Goal: Use online tool/utility: Use online tool/utility

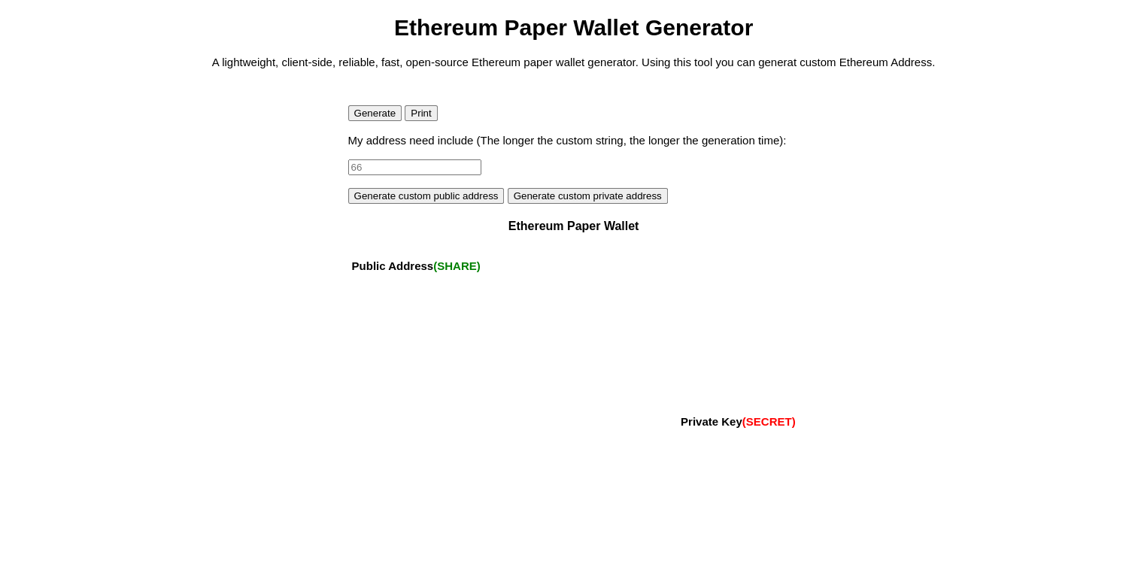
click at [371, 117] on button "Generate" at bounding box center [375, 113] width 54 height 16
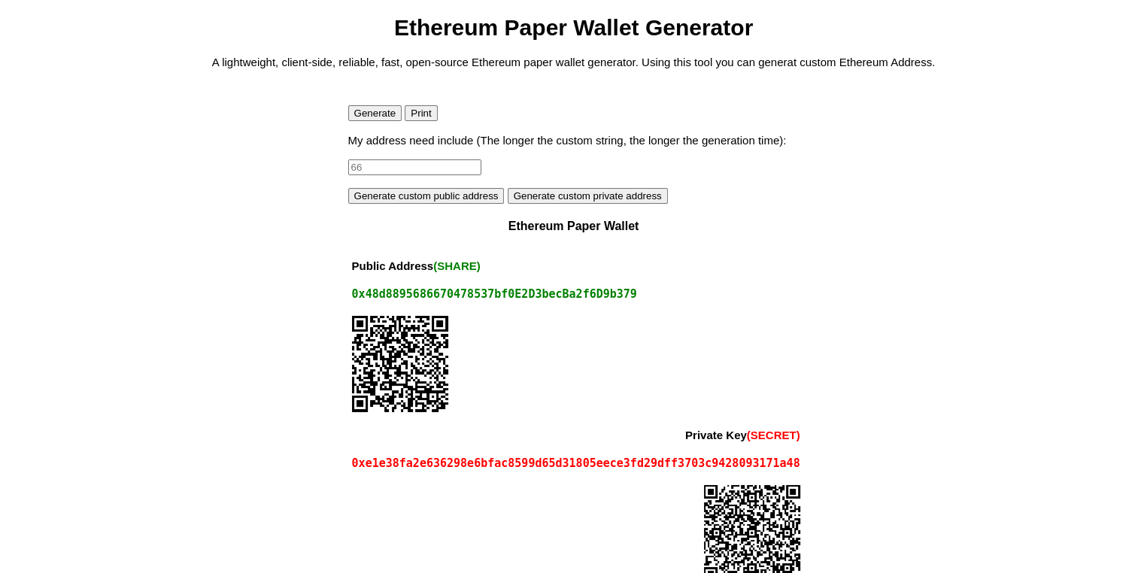
scroll to position [32, 0]
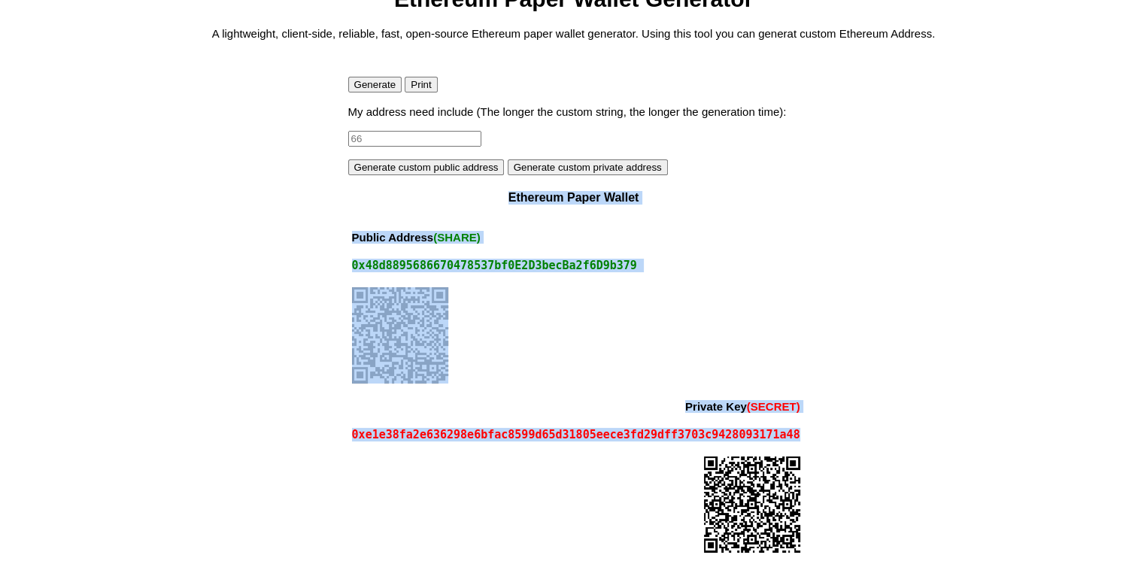
drag, startPoint x: 794, startPoint y: 434, endPoint x: 345, endPoint y: 266, distance: 478.9
click at [345, 266] on body "Ethereum Paper Wallet Generator A lightweight, client-side, reliable, fast, ope…" at bounding box center [573, 273] width 1135 height 575
copy div "Ethereum Paper Wallet Public Address (SHARE) 0x48d8895686670478537bf0E2D3becBa2…"
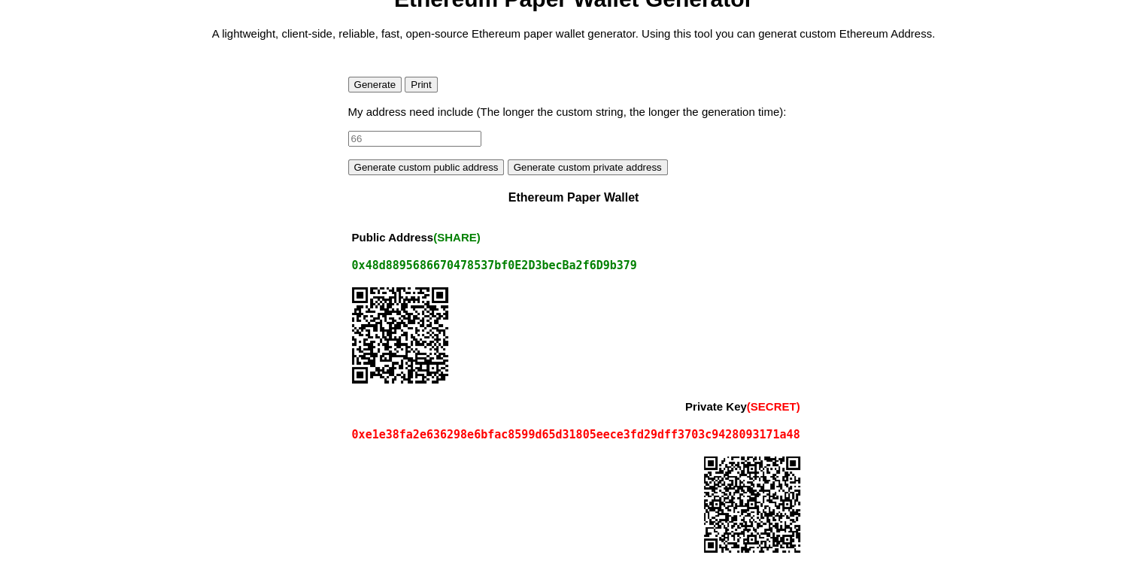
click at [234, 205] on body "Ethereum Paper Wallet Generator A lightweight, client-side, reliable, fast, ope…" at bounding box center [573, 273] width 1135 height 575
click at [372, 79] on button "Generate" at bounding box center [375, 85] width 54 height 16
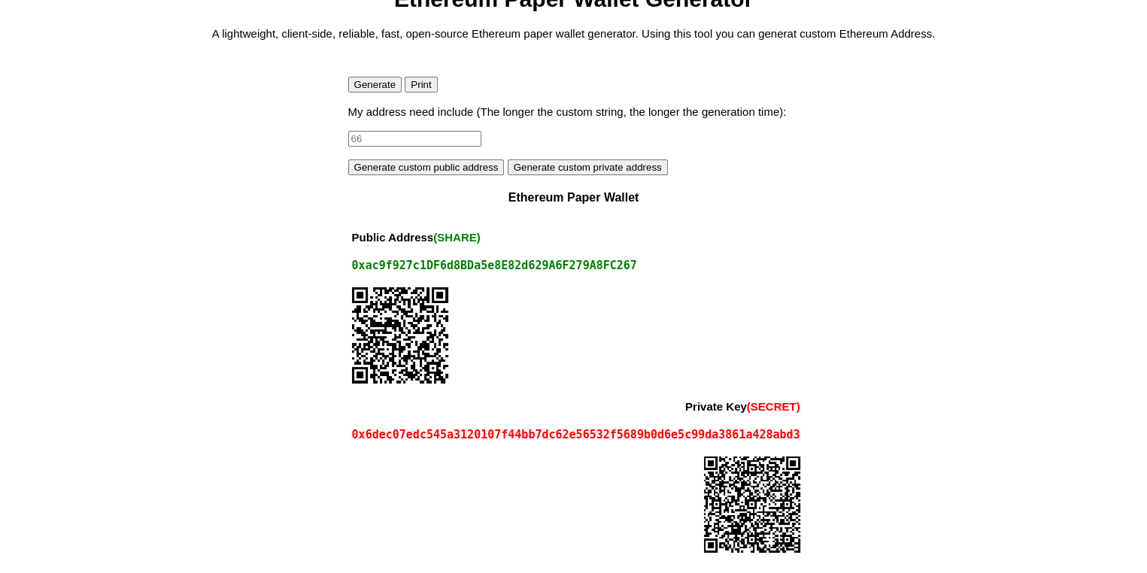
click at [235, 358] on body "Ethereum Paper Wallet Generator A lightweight, client-side, reliable, fast, ope…" at bounding box center [573, 273] width 1135 height 575
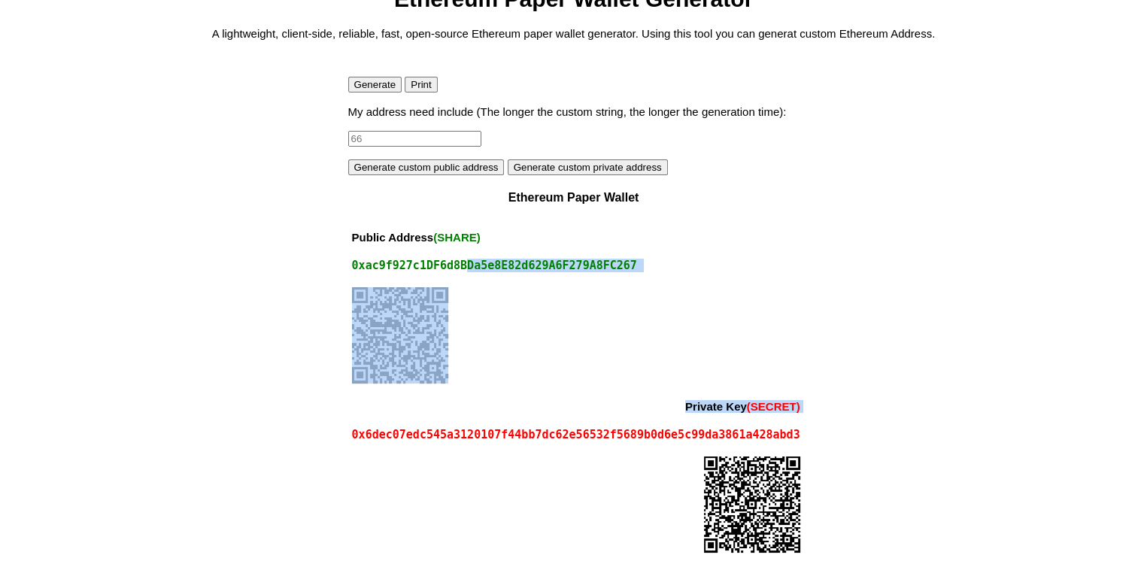
drag, startPoint x: 797, startPoint y: 435, endPoint x: 457, endPoint y: 272, distance: 377.1
click at [457, 272] on tbody "Public Address (SHARE) 0xac9f927c1DF6d8BDa5e8E82d629A6F279A8FC267 Private Key (…" at bounding box center [576, 392] width 456 height 338
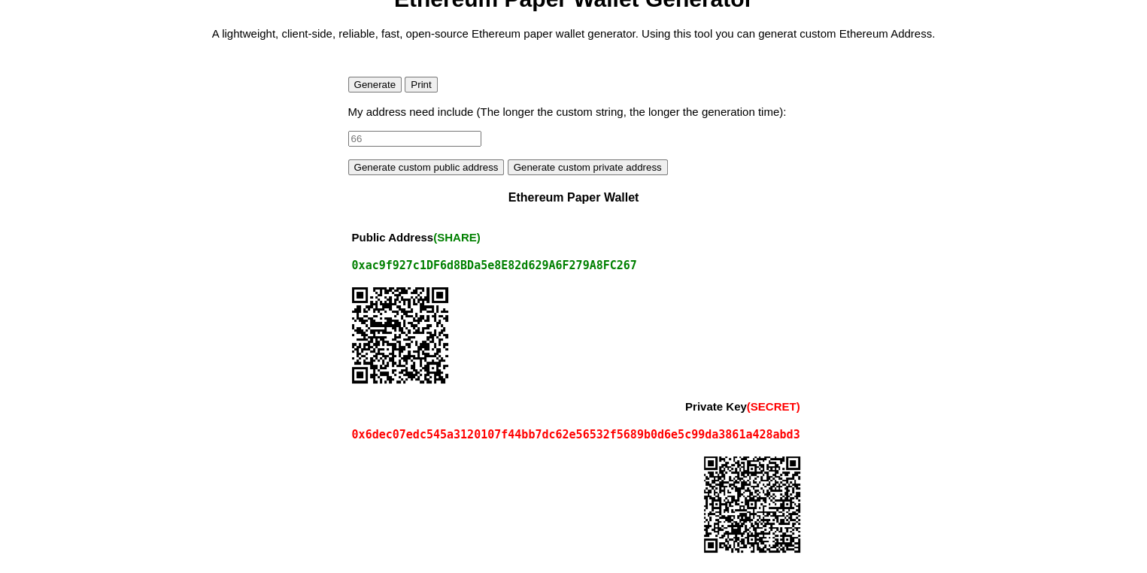
click at [861, 339] on body "Ethereum Paper Wallet Generator A lightweight, client-side, reliable, fast, ope…" at bounding box center [573, 273] width 1135 height 575
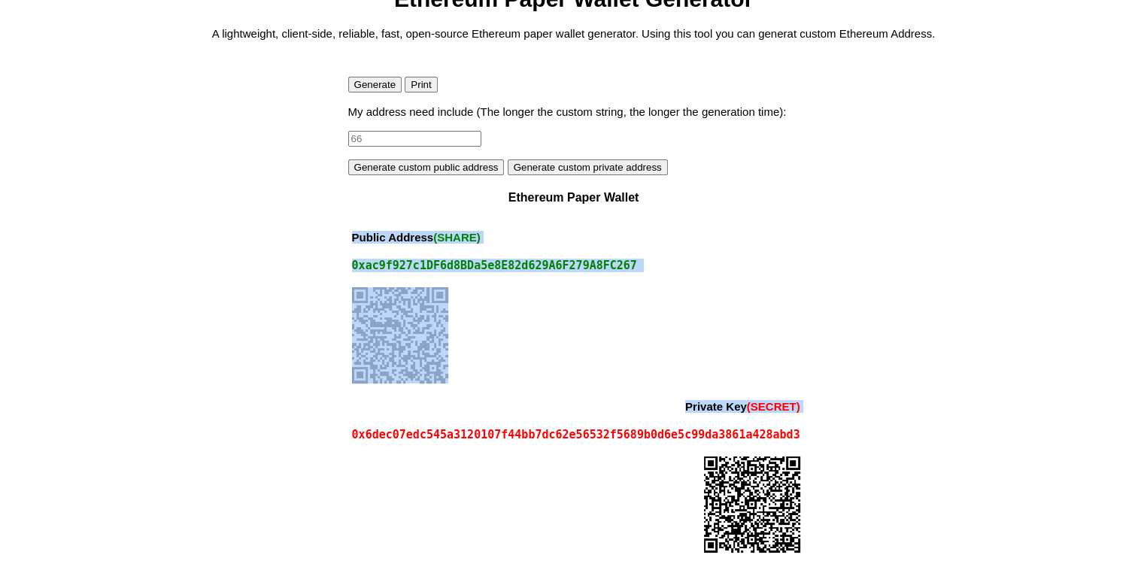
drag, startPoint x: 797, startPoint y: 433, endPoint x: 822, endPoint y: 422, distance: 28.0
click at [822, 422] on body "Ethereum Paper Wallet Generator A lightweight, client-side, reliable, fast, ope…" at bounding box center [573, 273] width 1135 height 575
click at [824, 423] on body "Ethereum Paper Wallet Generator A lightweight, client-side, reliable, fast, ope…" at bounding box center [573, 273] width 1135 height 575
click at [800, 434] on body "Ethereum Paper Wallet Generator A lightweight, client-side, reliable, fast, ope…" at bounding box center [573, 273] width 1135 height 575
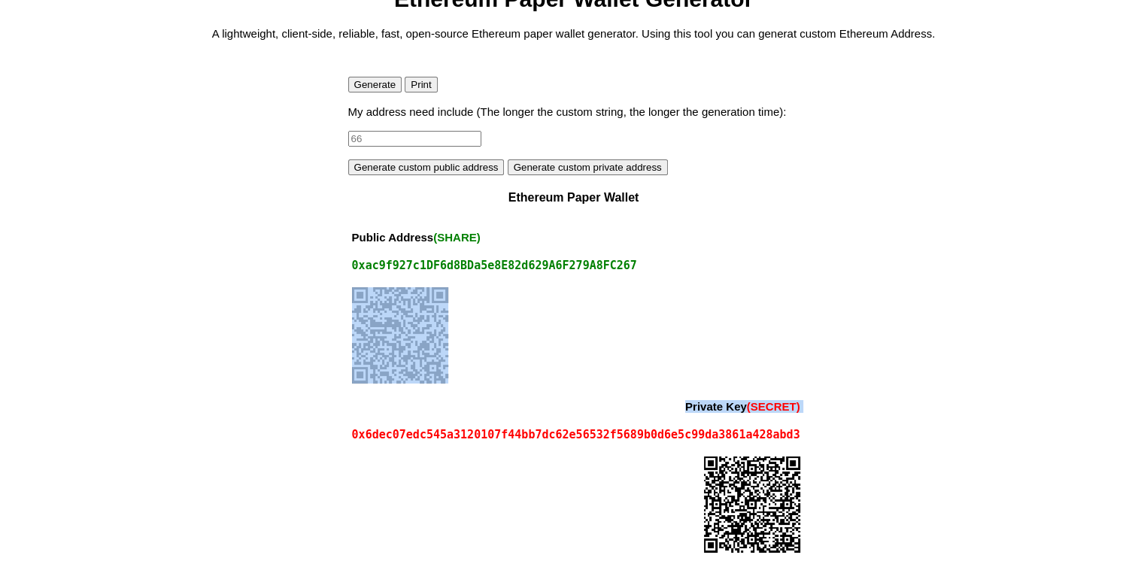
drag, startPoint x: 795, startPoint y: 435, endPoint x: 797, endPoint y: 332, distance: 102.3
click at [797, 332] on tbody "Public Address (SHARE) 0xac9f927c1DF6d8BDa5e8E82d629A6F279A8FC267 Private Key (…" at bounding box center [576, 392] width 456 height 338
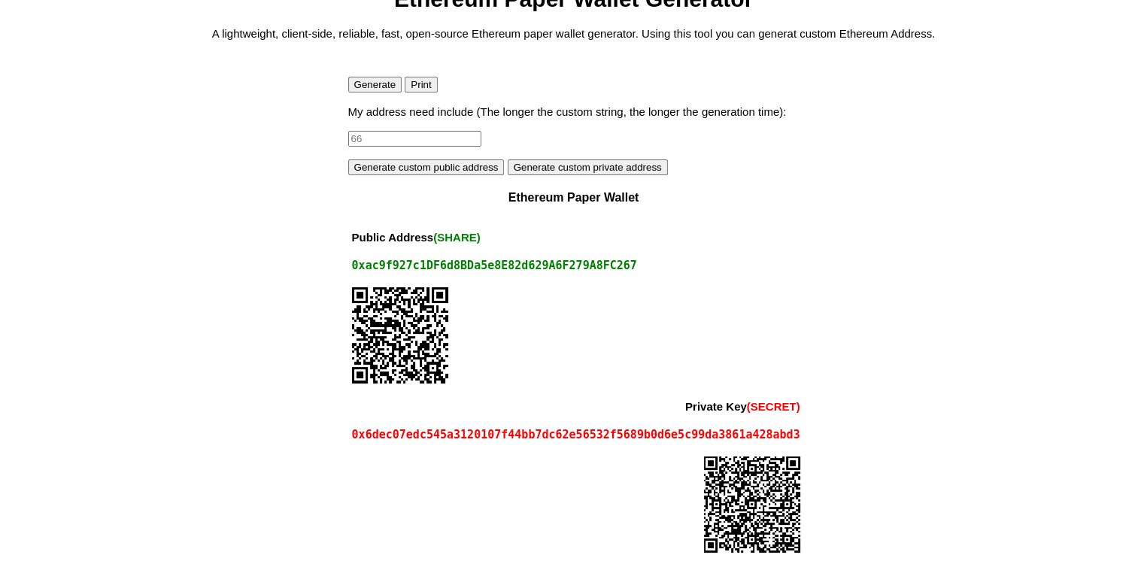
click at [787, 450] on td at bounding box center [576, 505] width 456 height 113
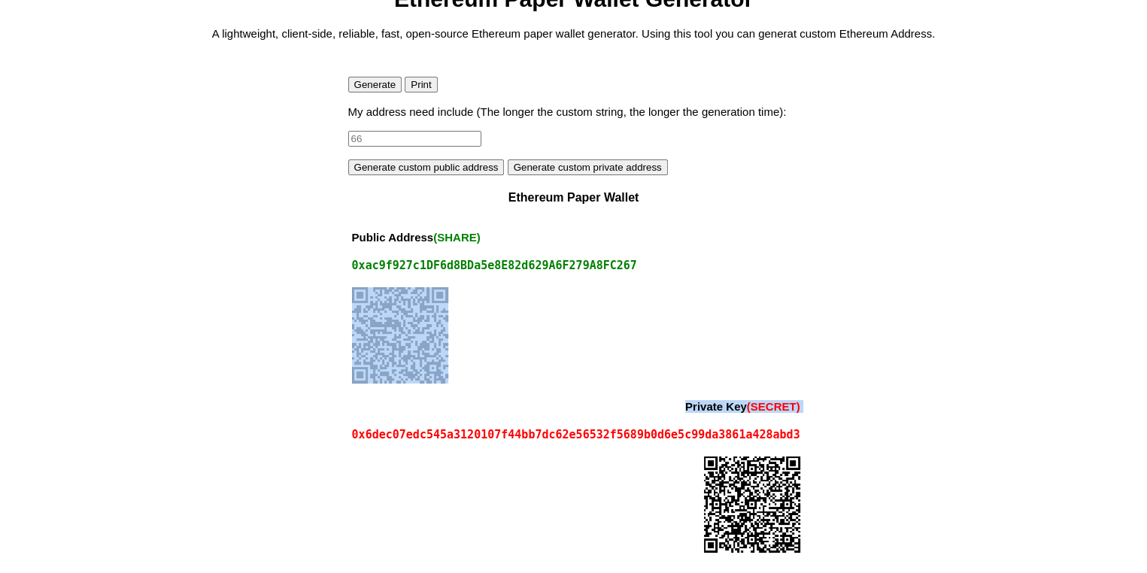
drag, startPoint x: 795, startPoint y: 443, endPoint x: 366, endPoint y: 322, distance: 446.2
click at [366, 322] on tbody "Public Address (SHARE) 0xac9f927c1DF6d8BDa5e8E82d629A6F279A8FC267 Private Key (…" at bounding box center [576, 392] width 456 height 338
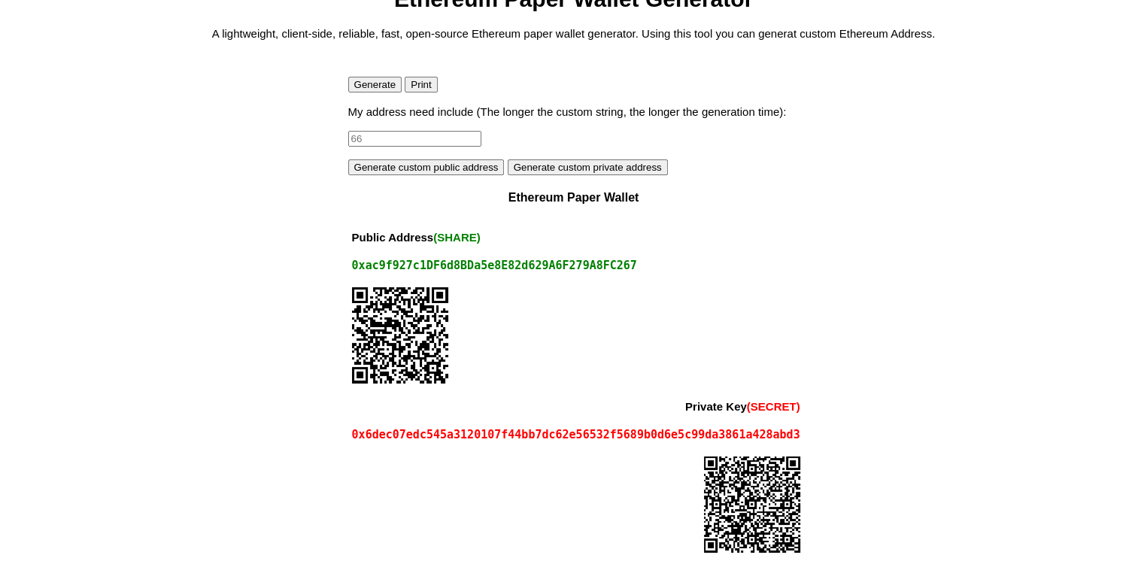
click at [803, 460] on body "Ethereum Paper Wallet Generator A lightweight, client-side, reliable, fast, ope…" at bounding box center [573, 273] width 1135 height 575
click at [797, 463] on td at bounding box center [576, 505] width 456 height 113
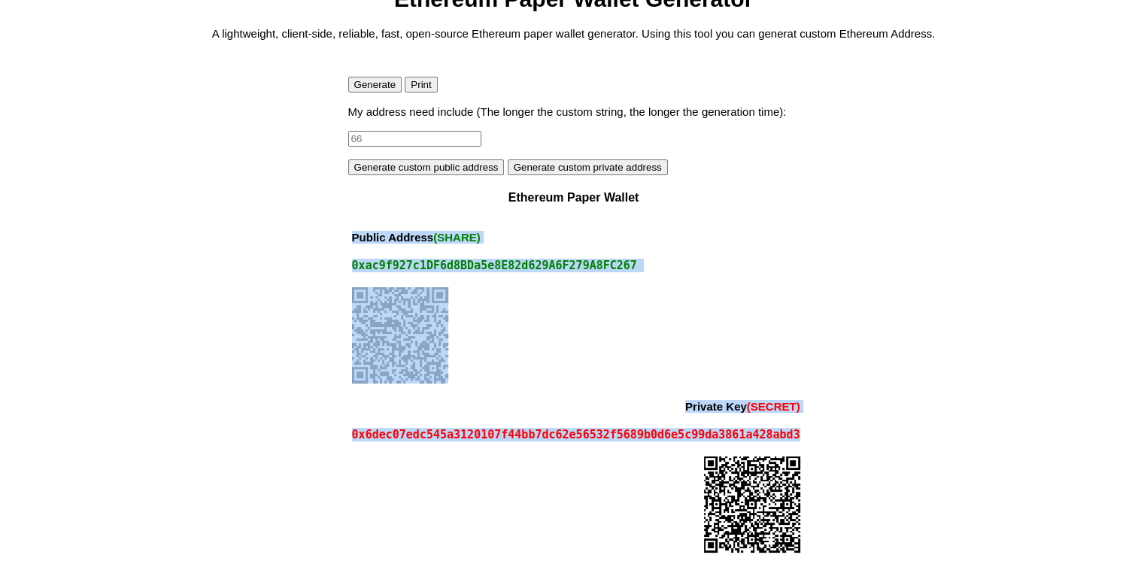
drag, startPoint x: 797, startPoint y: 463, endPoint x: 349, endPoint y: 238, distance: 500.9
click at [349, 238] on tbody "Public Address (SHARE) 0xac9f927c1DF6d8BDa5e8E82d629A6F279A8FC267 Private Key (…" at bounding box center [576, 392] width 456 height 338
copy tbody "Public Address (SHARE) 0xac9f927c1DF6d8BDa5e8E82d629A6F279A8FC267 Private Key (…"
click at [385, 79] on button "Generate" at bounding box center [375, 85] width 54 height 16
click at [602, 338] on div at bounding box center [576, 336] width 448 height 98
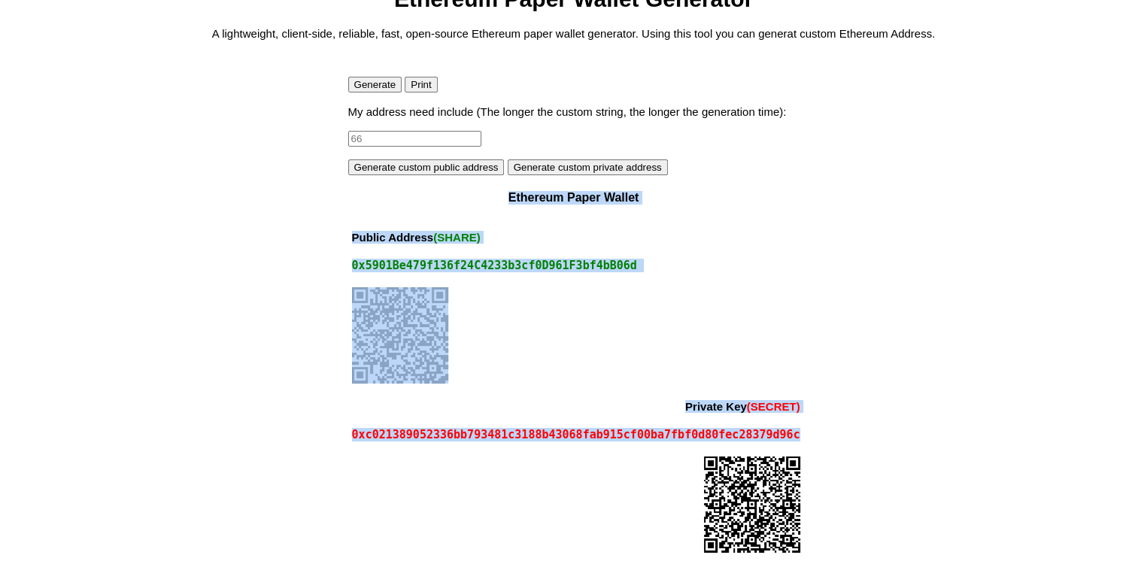
drag, startPoint x: 794, startPoint y: 437, endPoint x: 343, endPoint y: 243, distance: 491.3
click at [343, 243] on body "Ethereum Paper Wallet Generator A lightweight, client-side, reliable, fast, ope…" at bounding box center [573, 273] width 1135 height 575
copy div "Ethereum Paper Wallet Public Address (SHARE) 0x5901Be479f136f24C4233b3cf0D961F3…"
click at [668, 331] on div at bounding box center [576, 336] width 448 height 98
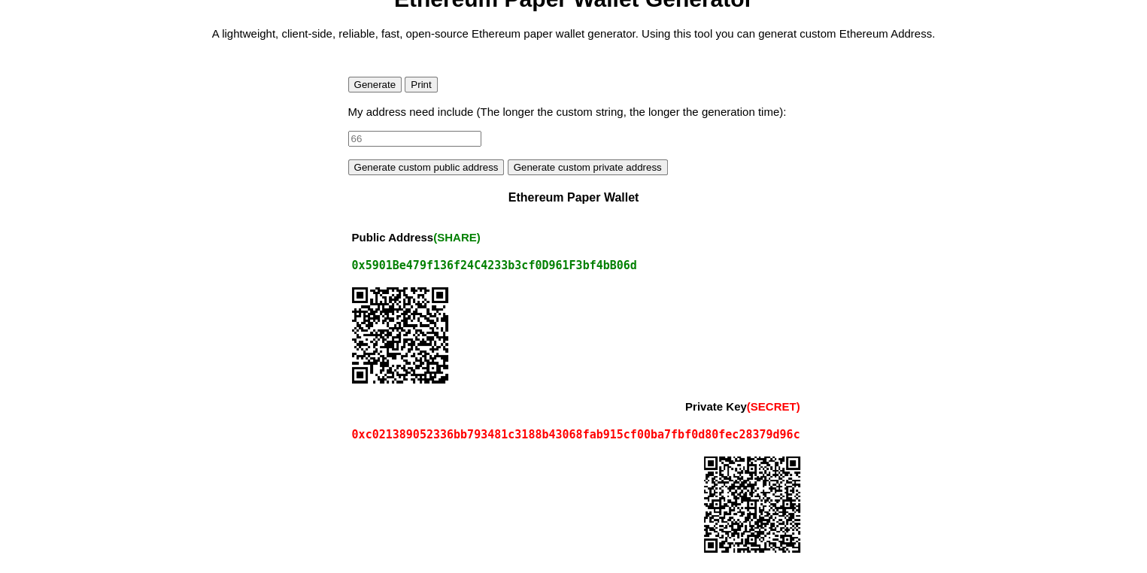
click at [371, 86] on button "Generate" at bounding box center [375, 85] width 54 height 16
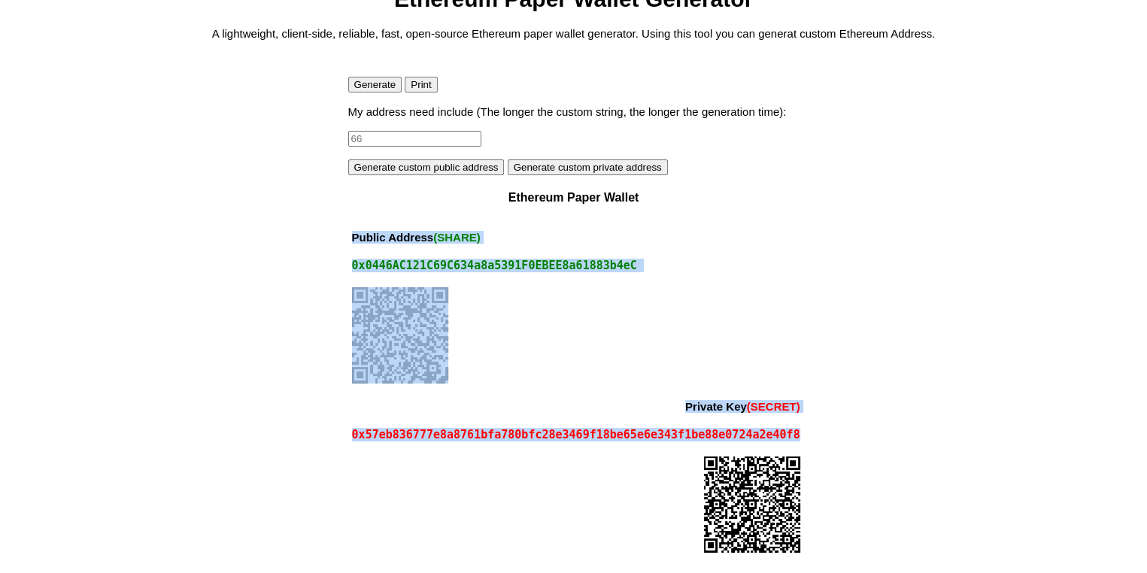
drag, startPoint x: 794, startPoint y: 435, endPoint x: 350, endPoint y: 229, distance: 489.7
click at [350, 229] on tbody "Public Address (SHARE) 0x0446AC121C69C634a8a5391F0EBEE8a61883b4eC Private Key (…" at bounding box center [576, 392] width 456 height 338
copy tbody "Public Address (SHARE) 0x0446AC121C69C634a8a5391F0EBEE8a61883b4eC Private Key (…"
click at [361, 81] on button "Generate" at bounding box center [375, 85] width 54 height 16
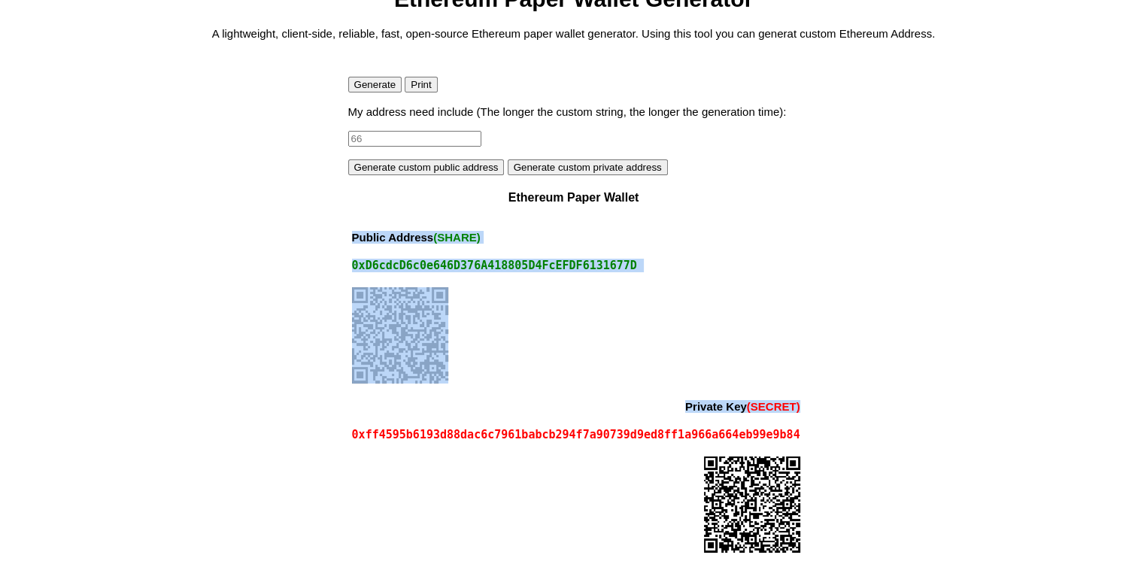
click at [560, 312] on div at bounding box center [576, 336] width 448 height 98
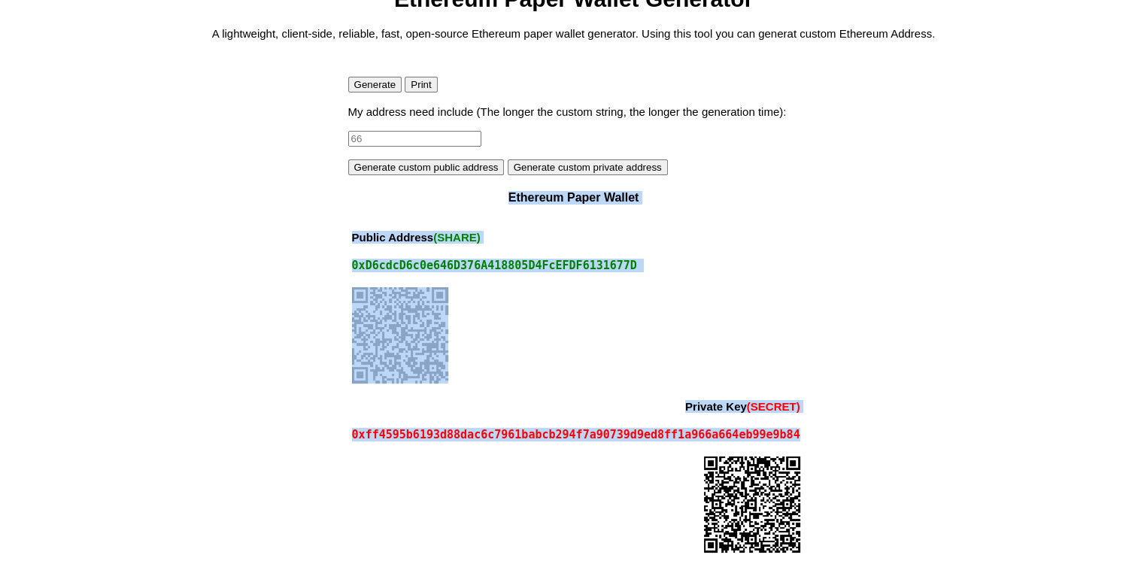
drag, startPoint x: 793, startPoint y: 440, endPoint x: 330, endPoint y: 280, distance: 489.5
click at [330, 280] on body "Ethereum Paper Wallet Generator A lightweight, client-side, reliable, fast, ope…" at bounding box center [573, 273] width 1135 height 575
copy div "Ethereum Paper Wallet Public Address (SHARE) 0xD6cdcD6c0e646D376A418805D4FcEFDF…"
click at [775, 344] on div at bounding box center [576, 336] width 448 height 98
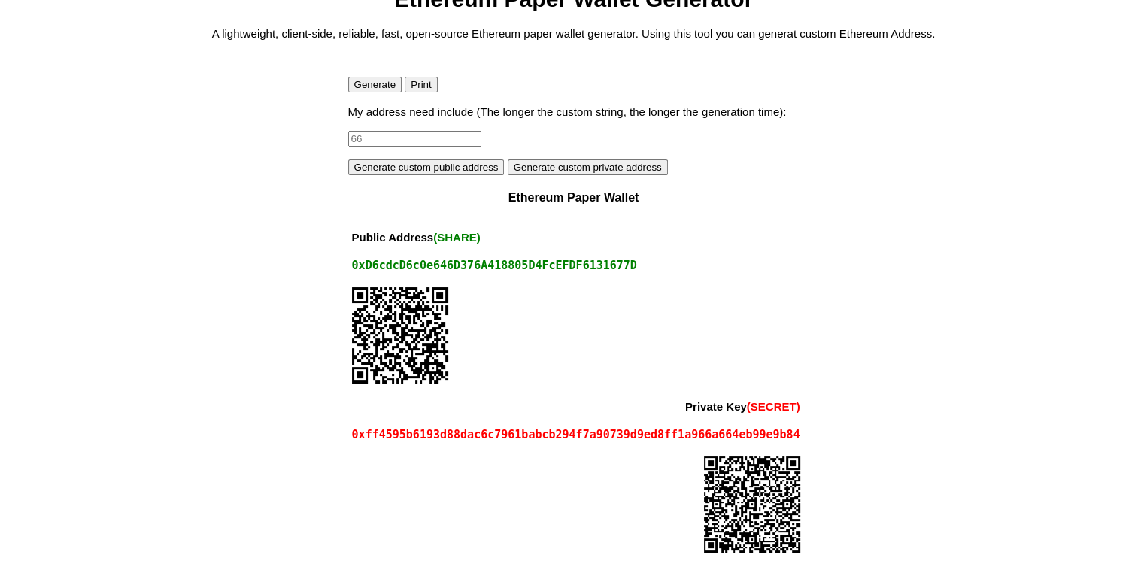
click at [382, 164] on button "Generate custom public address" at bounding box center [426, 167] width 156 height 16
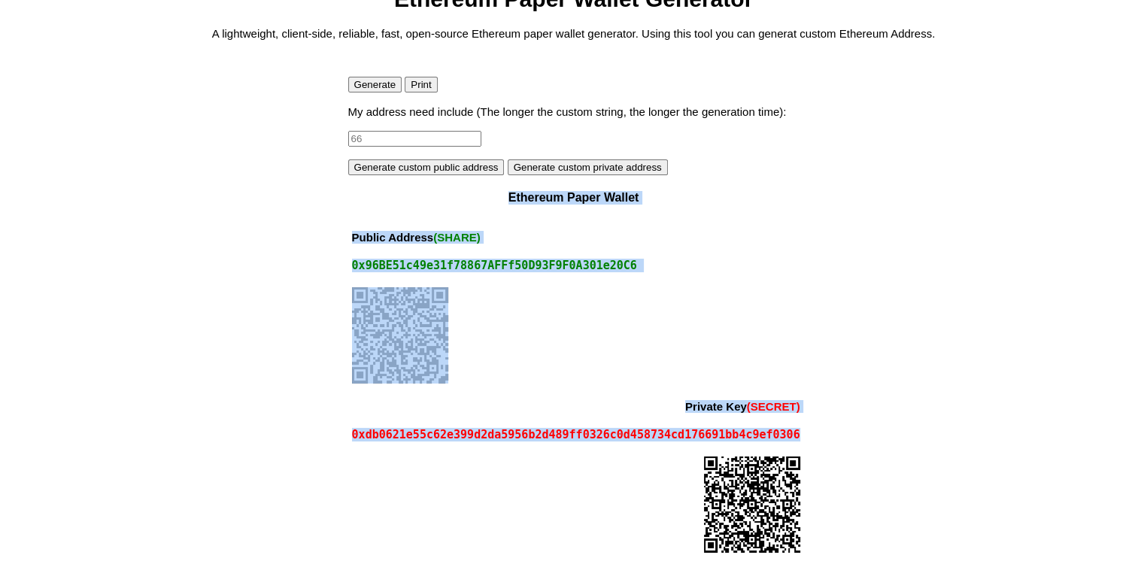
drag, startPoint x: 794, startPoint y: 434, endPoint x: 336, endPoint y: 239, distance: 497.8
click at [336, 239] on body "Ethereum Paper Wallet Generator A lightweight, client-side, reliable, fast, ope…" at bounding box center [573, 273] width 1135 height 575
copy div "Ethereum Paper Wallet Public Address (SHARE) 0x96BE51c49e31f78867AFFf50D93F9F0A…"
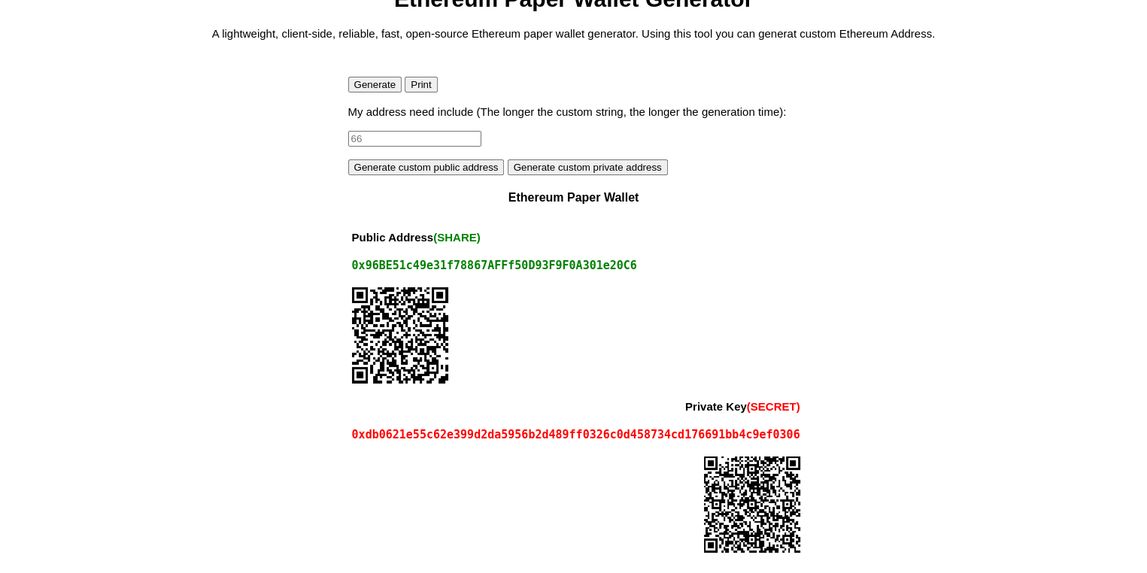
click at [894, 269] on body "Ethereum Paper Wallet Generator A lightweight, client-side, reliable, fast, ope…" at bounding box center [573, 273] width 1135 height 575
click at [383, 163] on button "Generate custom public address" at bounding box center [426, 167] width 156 height 16
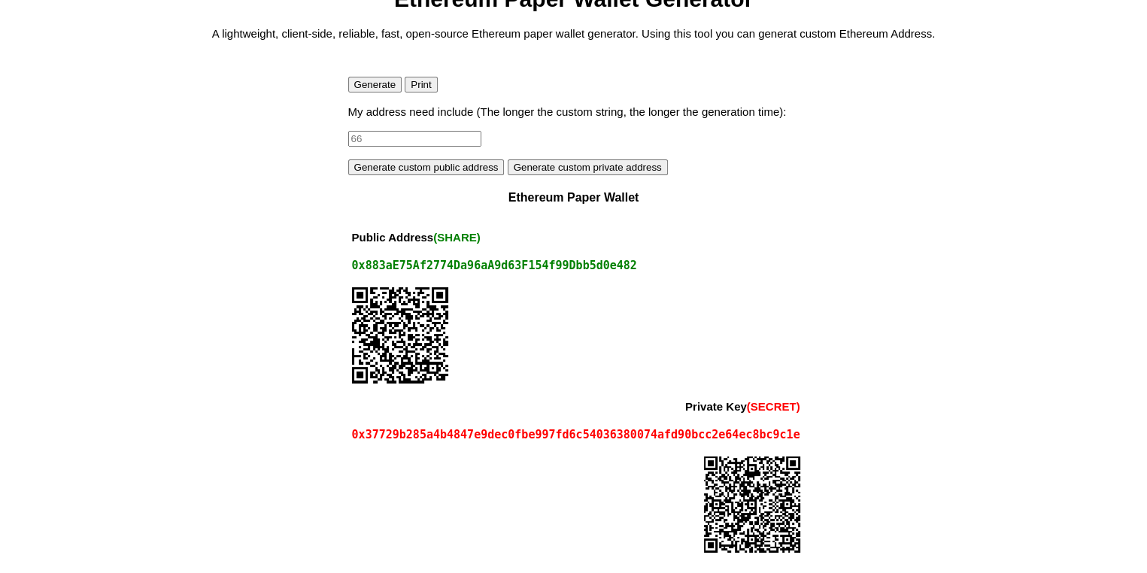
click at [367, 80] on button "Generate" at bounding box center [375, 85] width 54 height 16
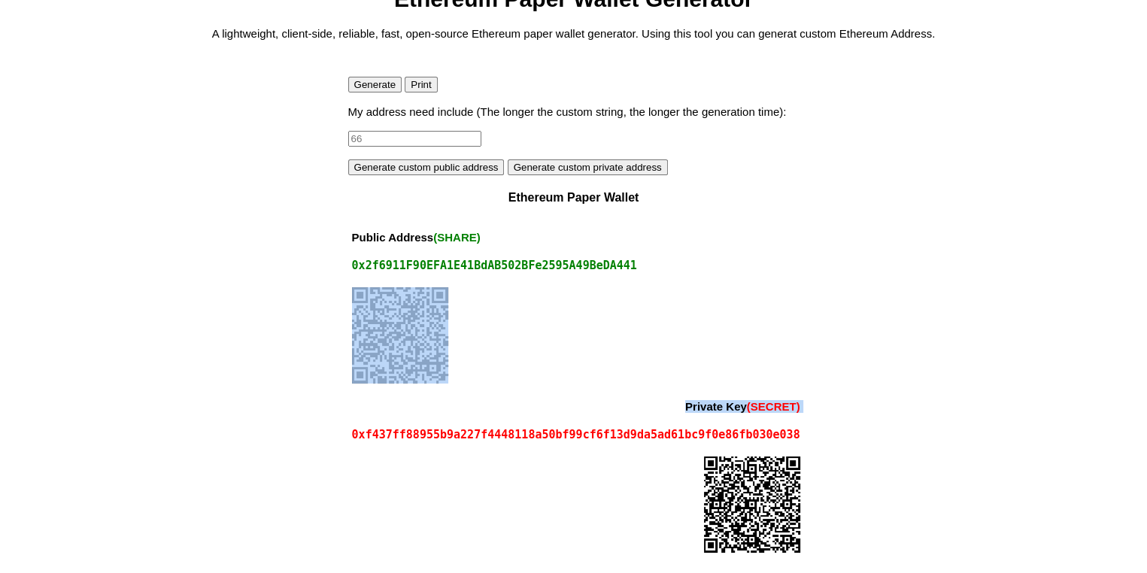
drag, startPoint x: 797, startPoint y: 435, endPoint x: 635, endPoint y: 422, distance: 162.2
click at [473, 376] on tbody "Public Address (SHARE) 0x2f6911F90EFA1E41BdAB502BFe2595A49BeDA441 Private Key (…" at bounding box center [576, 392] width 456 height 338
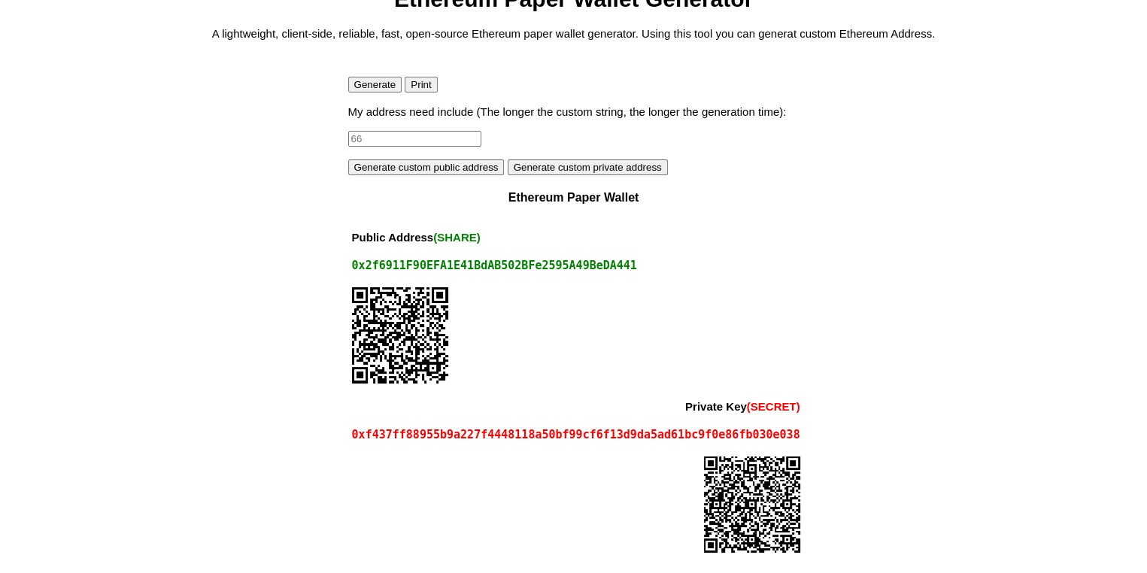
click at [797, 464] on td at bounding box center [576, 505] width 456 height 113
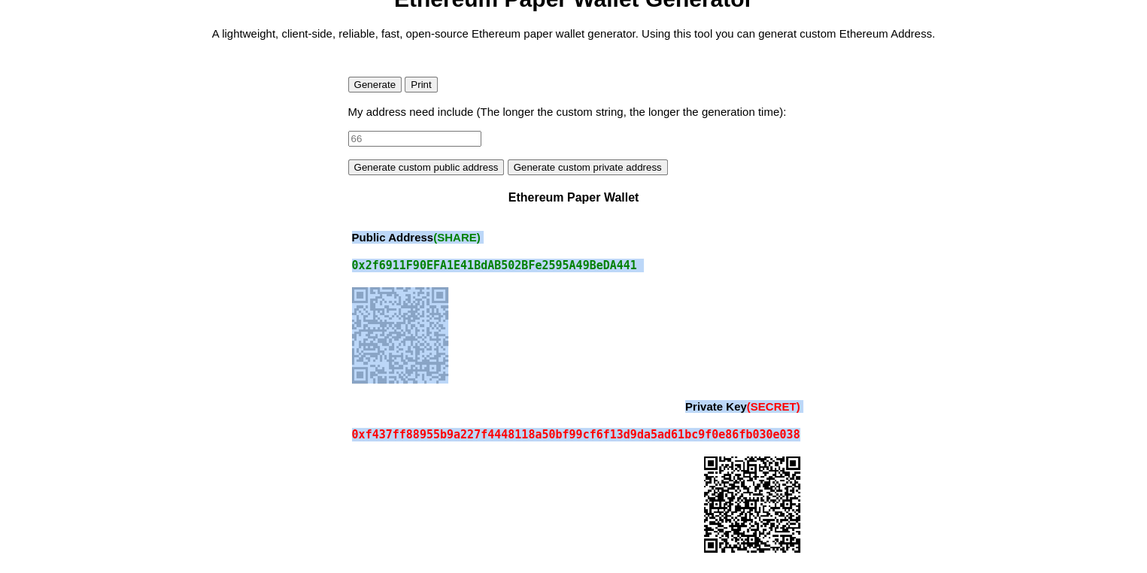
drag, startPoint x: 788, startPoint y: 452, endPoint x: 348, endPoint y: 228, distance: 494.5
click at [348, 228] on tbody "Public Address (SHARE) 0x2f6911F90EFA1E41BdAB502BFe2595A49BeDA441 Private Key (…" at bounding box center [576, 392] width 456 height 338
copy tbody "Public Address (SHARE) 0x2f6911F90EFA1E41BdAB502BFe2595A49BeDA441 Private Key (…"
click at [776, 341] on div at bounding box center [576, 336] width 448 height 98
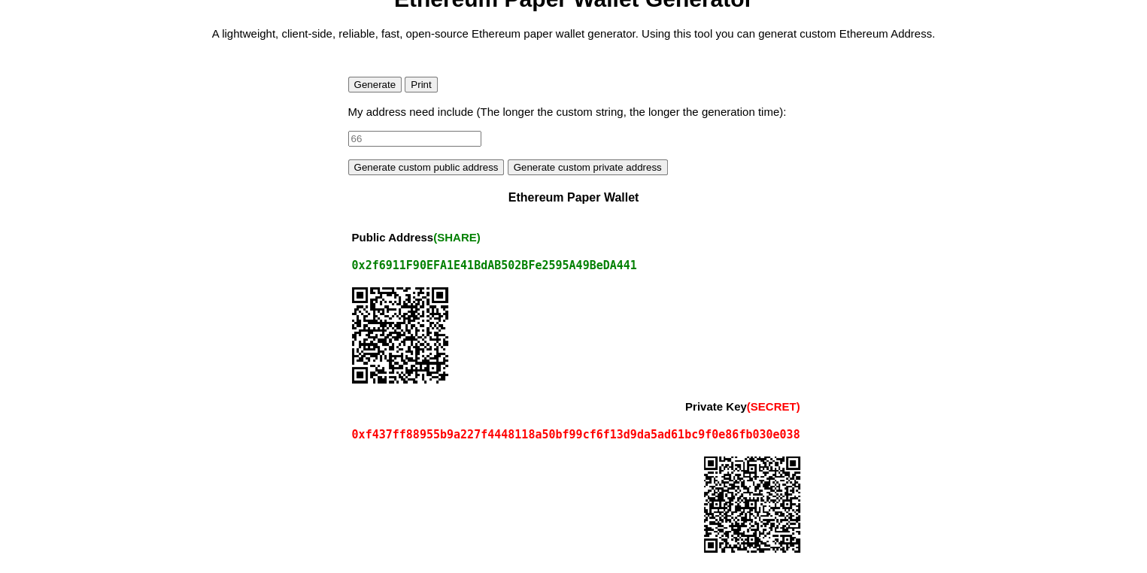
click at [367, 85] on button "Generate" at bounding box center [375, 85] width 54 height 16
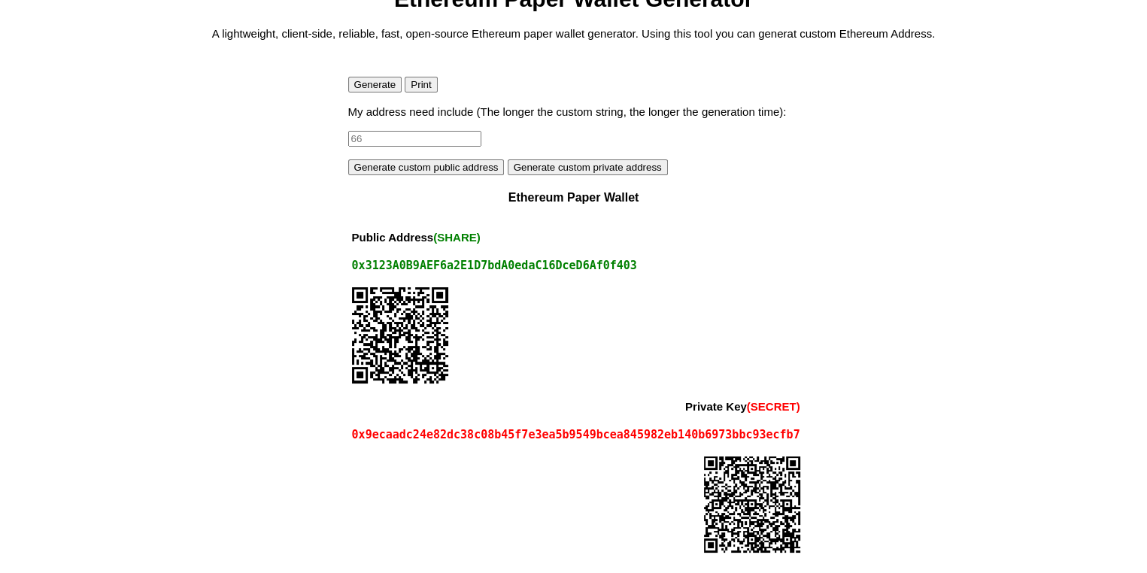
click at [367, 85] on button "Generate" at bounding box center [375, 85] width 54 height 16
click at [367, 85] on div "Generate Print My address need include (The longer the custom string, the longe…" at bounding box center [573, 306] width 451 height 511
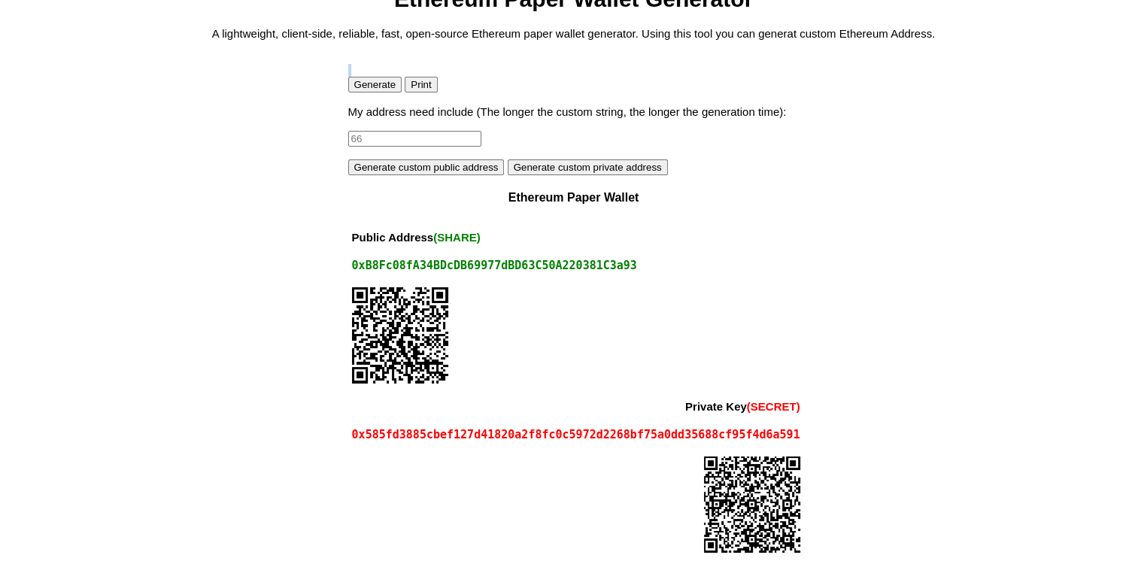
scroll to position [19, 0]
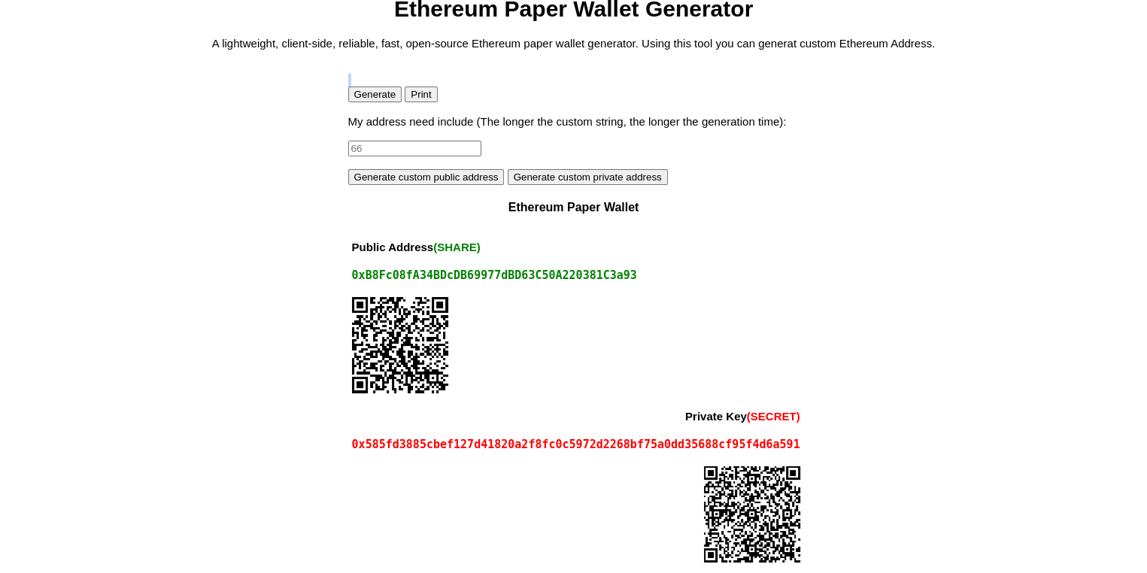
click at [367, 85] on div "Generate Print My address need include (The longer the custom string, the longe…" at bounding box center [573, 316] width 451 height 511
click at [367, 90] on button "Generate" at bounding box center [375, 94] width 54 height 16
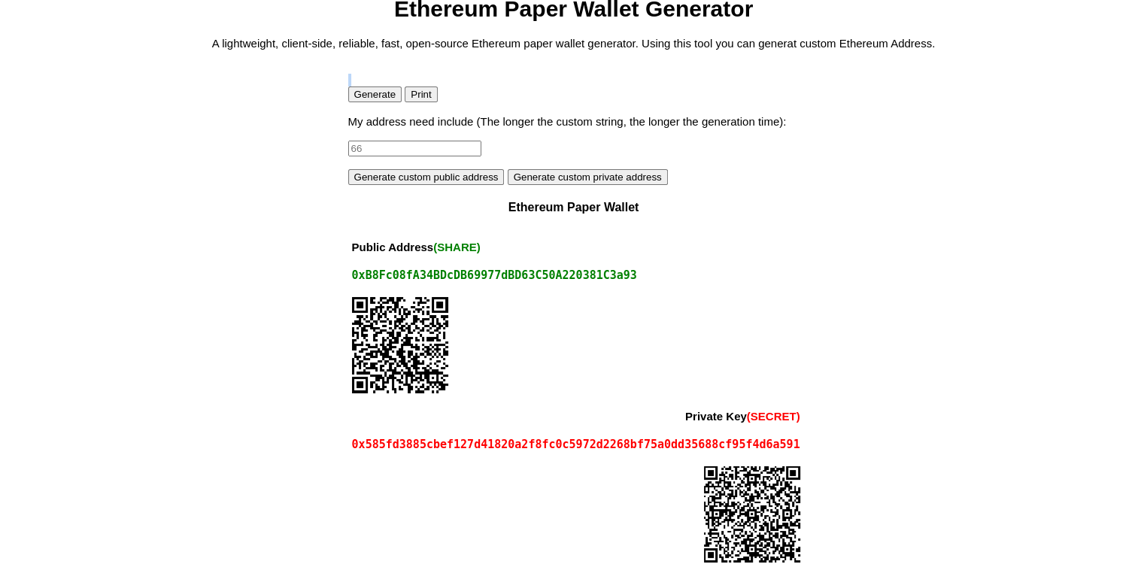
click at [367, 90] on button "Generate" at bounding box center [375, 94] width 54 height 16
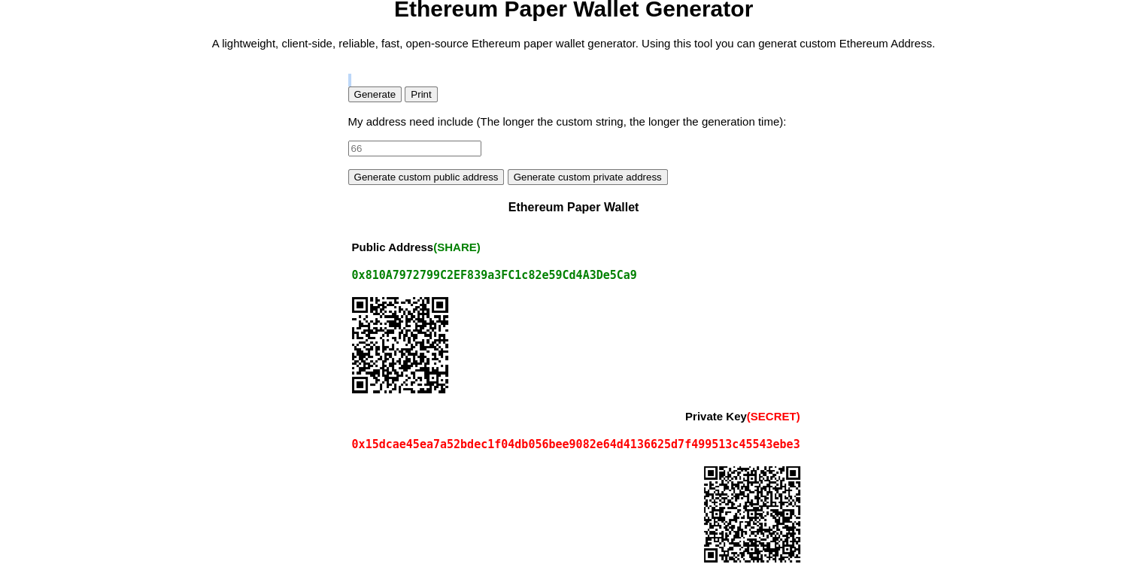
click at [367, 98] on button "Generate" at bounding box center [375, 94] width 54 height 16
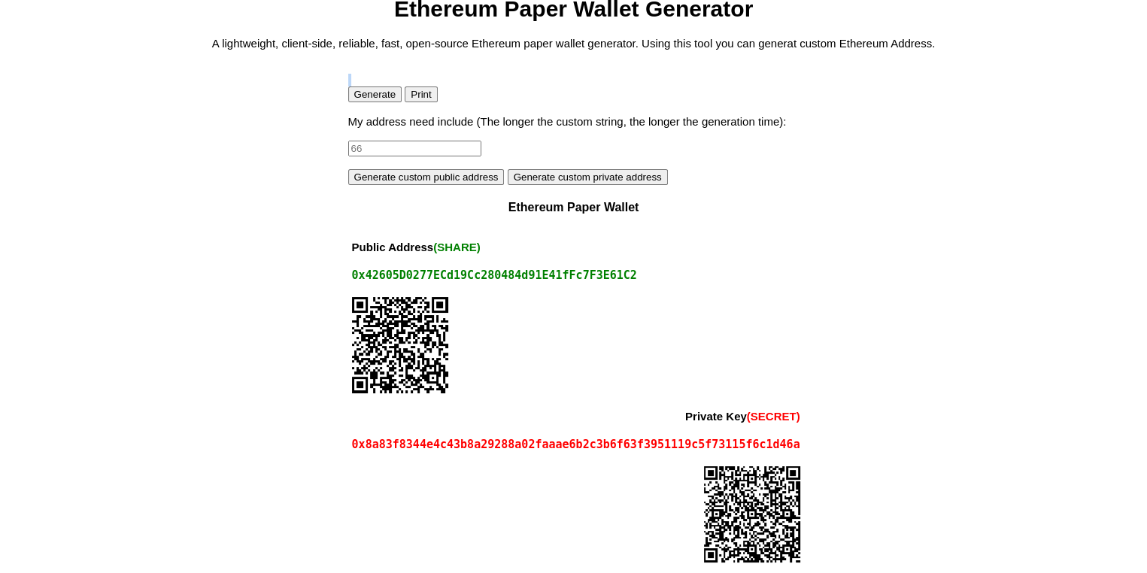
click at [367, 98] on button "Generate" at bounding box center [375, 94] width 54 height 16
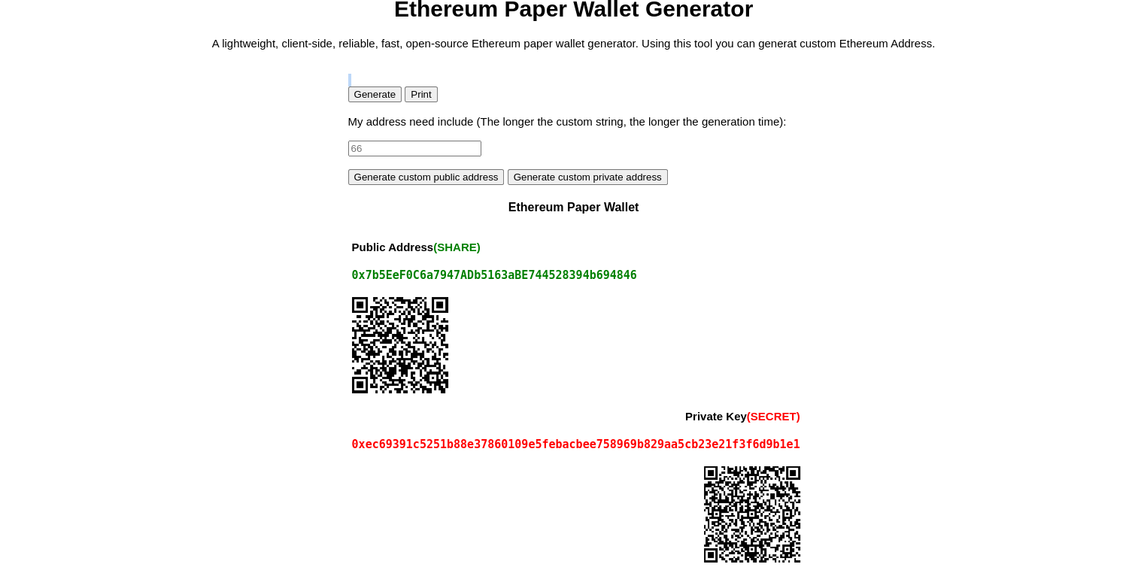
click at [367, 98] on button "Generate" at bounding box center [375, 94] width 54 height 16
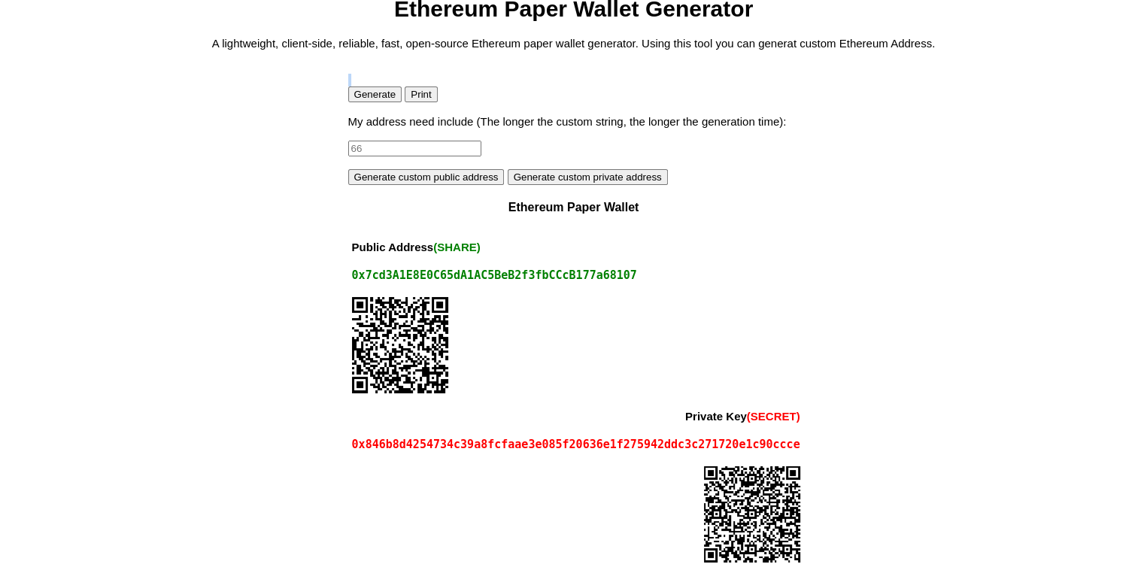
click at [367, 98] on button "Generate" at bounding box center [375, 94] width 54 height 16
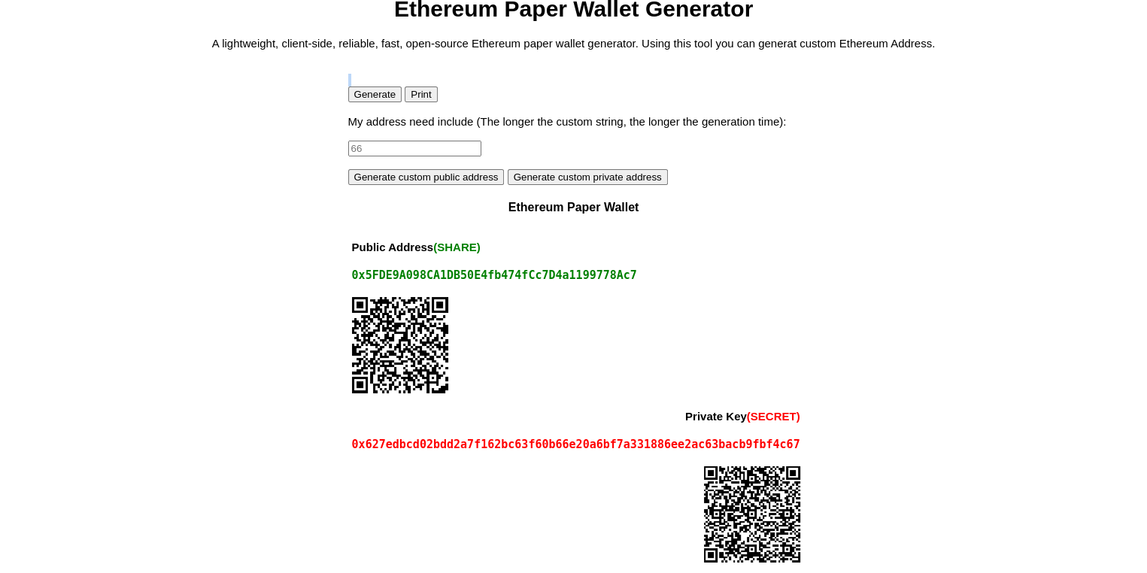
click at [367, 98] on button "Generate" at bounding box center [375, 94] width 54 height 16
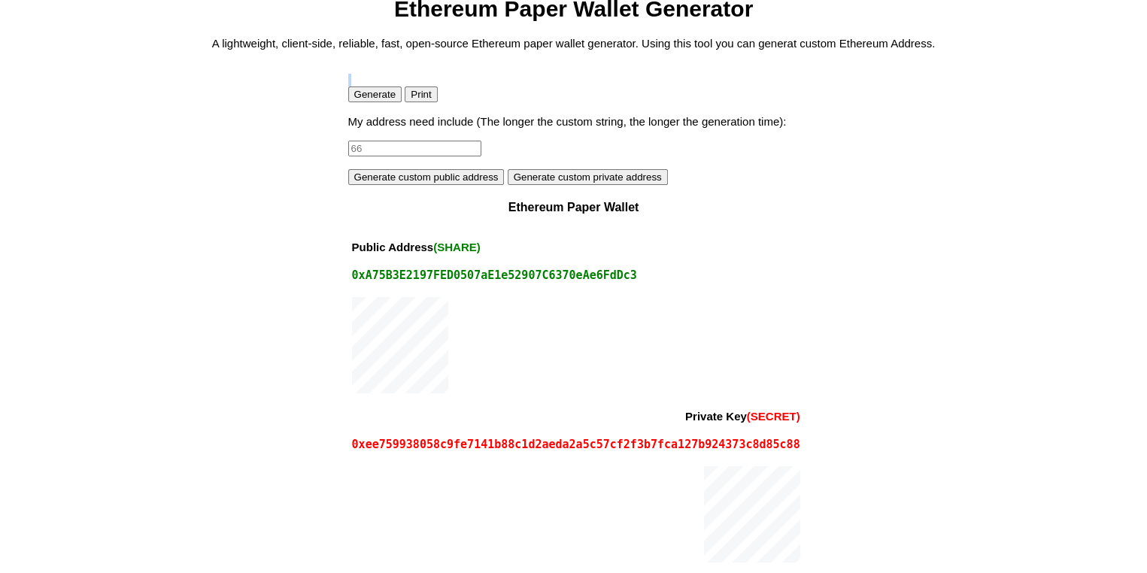
click at [367, 98] on button "Generate" at bounding box center [375, 94] width 54 height 16
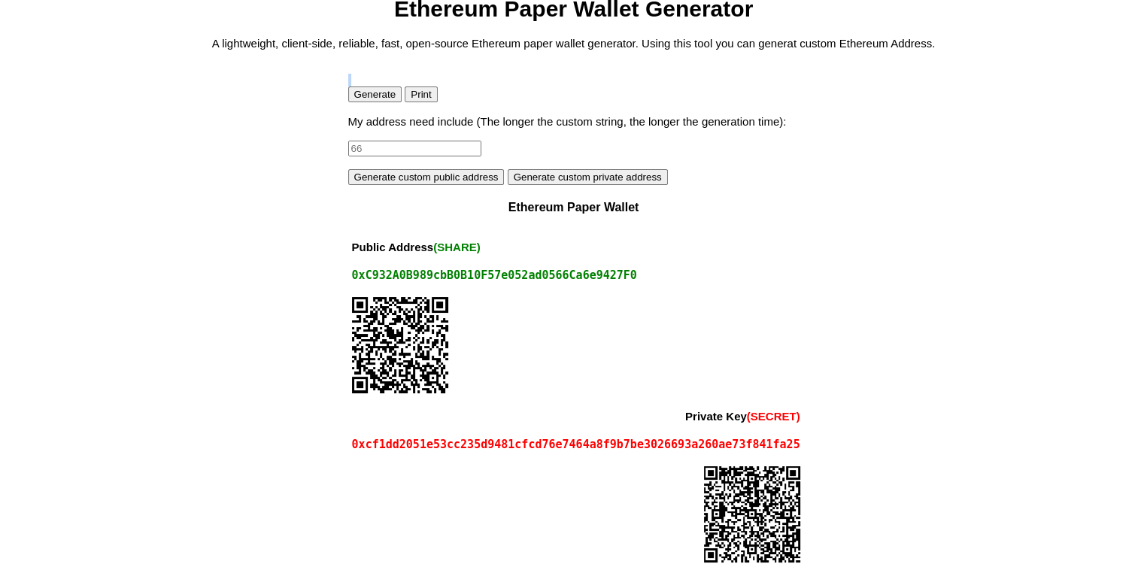
click at [367, 98] on button "Generate" at bounding box center [375, 94] width 54 height 16
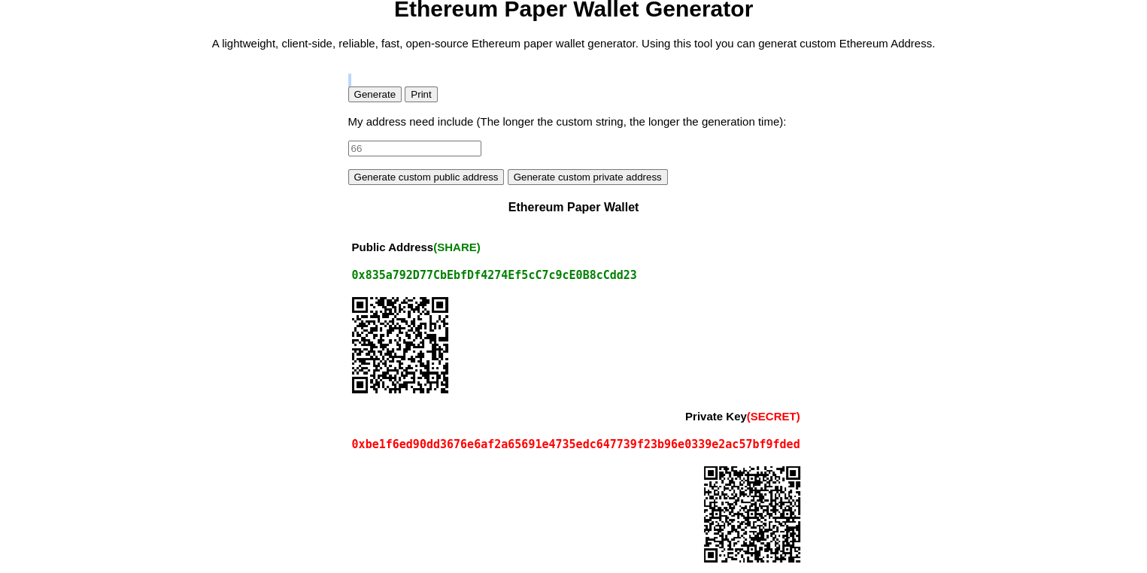
click at [367, 98] on button "Generate" at bounding box center [375, 94] width 54 height 16
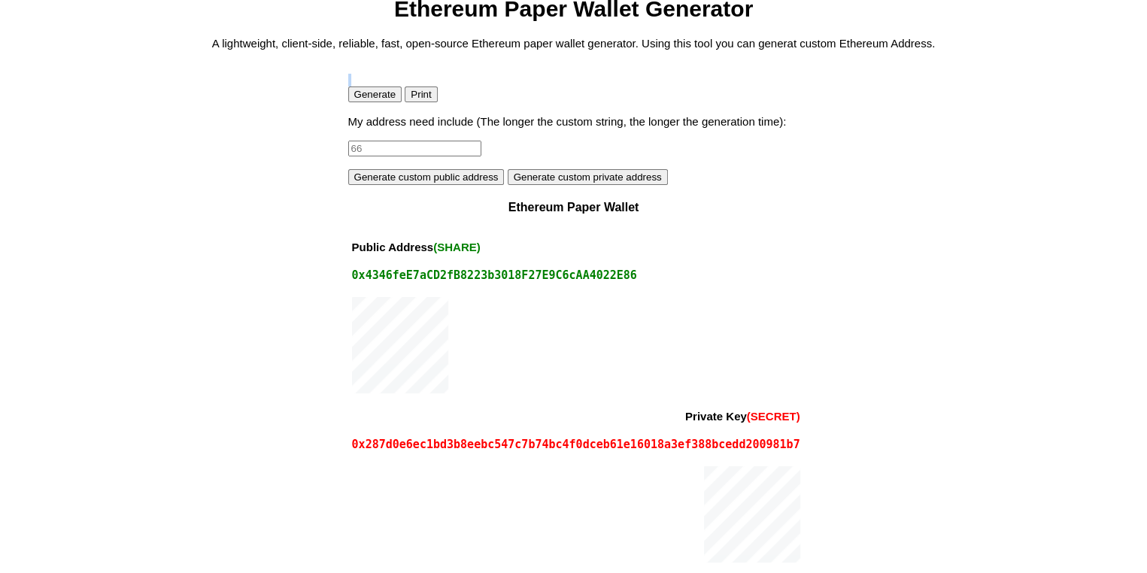
click at [367, 98] on button "Generate" at bounding box center [375, 94] width 54 height 16
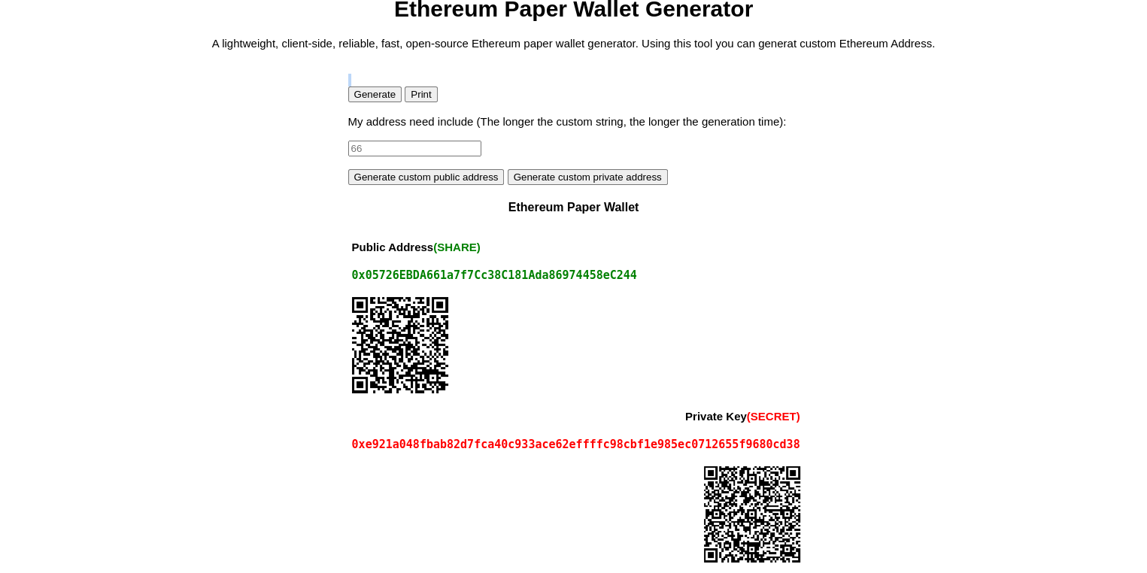
click at [367, 98] on button "Generate" at bounding box center [375, 94] width 54 height 16
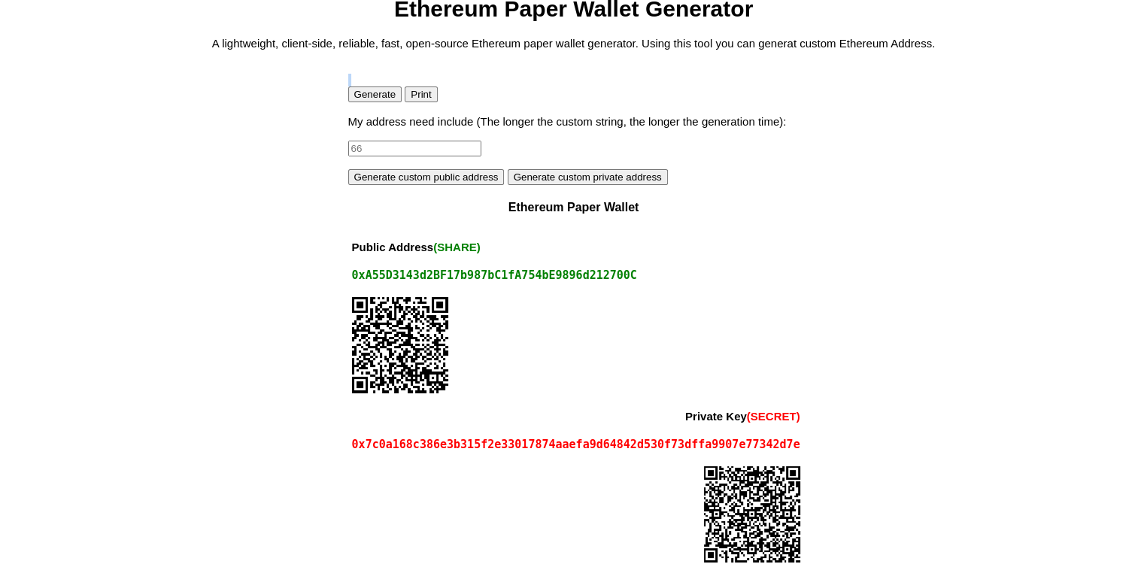
click at [367, 98] on button "Generate" at bounding box center [375, 94] width 54 height 16
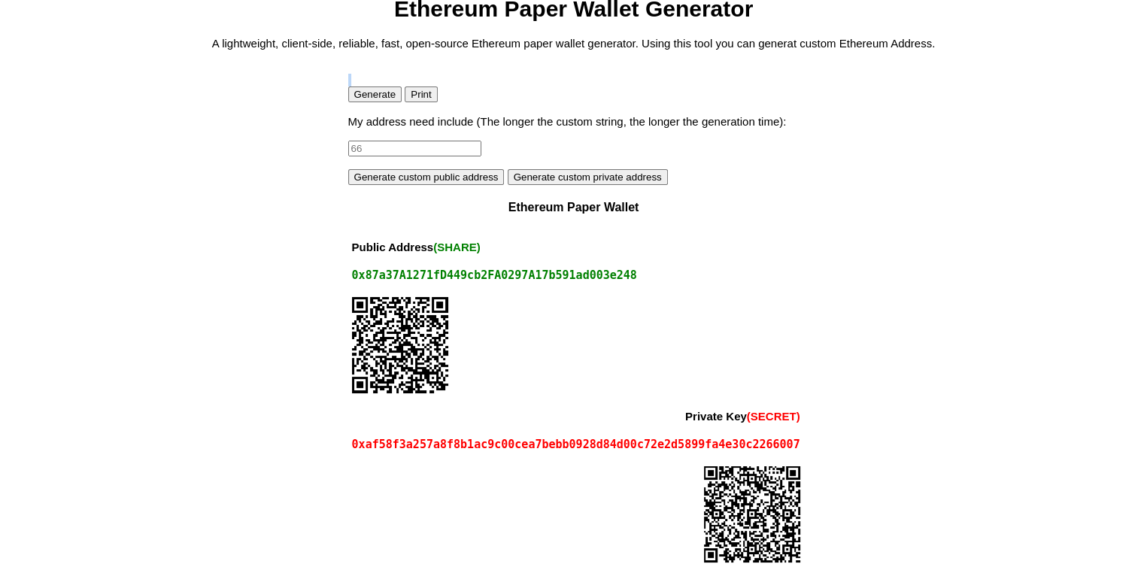
click at [367, 98] on button "Generate" at bounding box center [375, 94] width 54 height 16
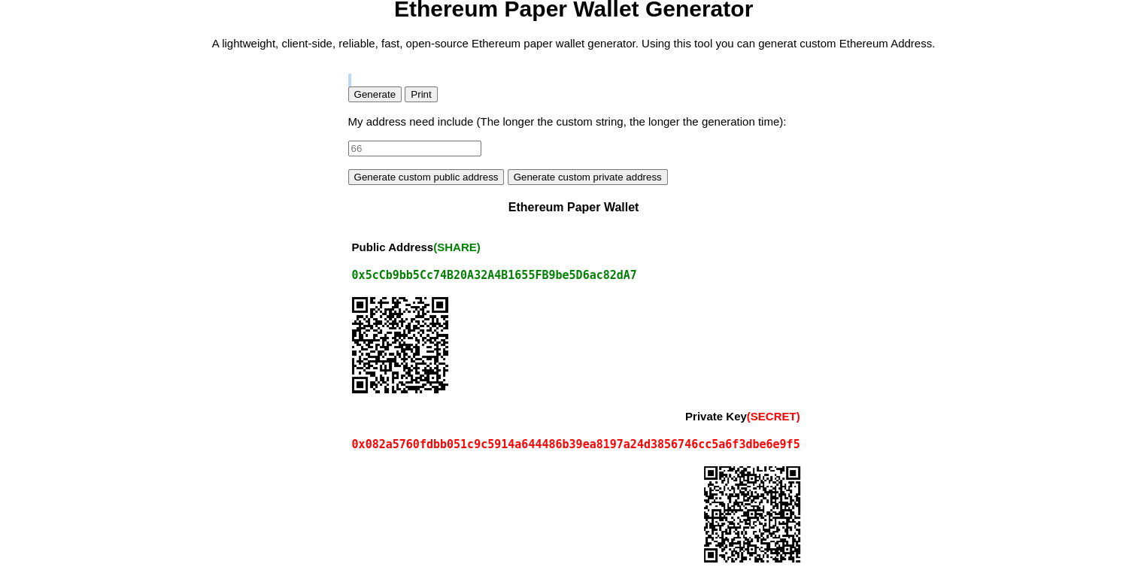
click at [367, 98] on button "Generate" at bounding box center [375, 94] width 54 height 16
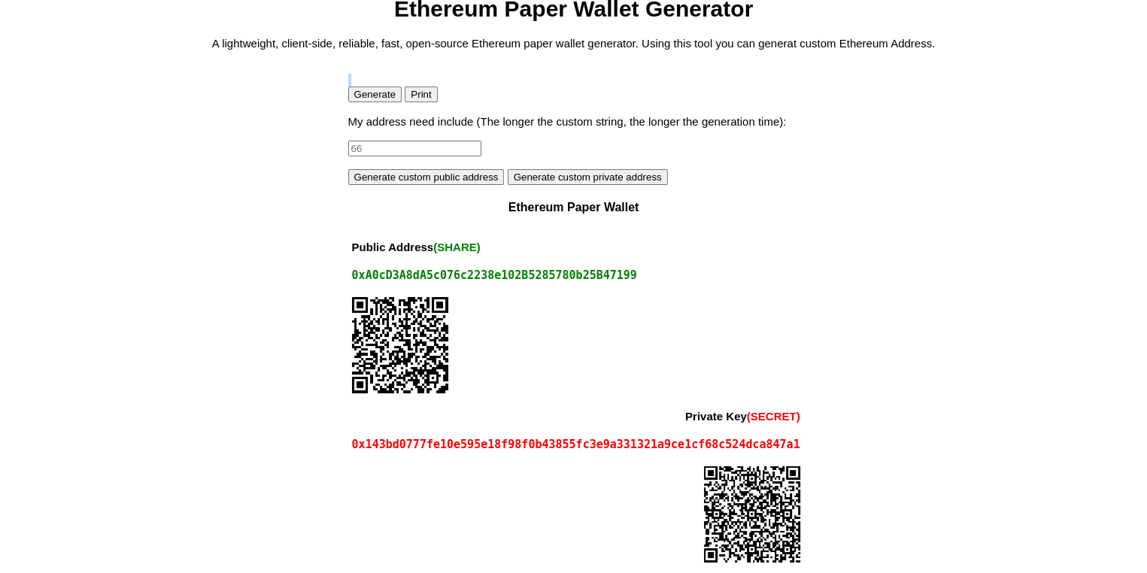
click at [367, 98] on button "Generate" at bounding box center [375, 94] width 54 height 16
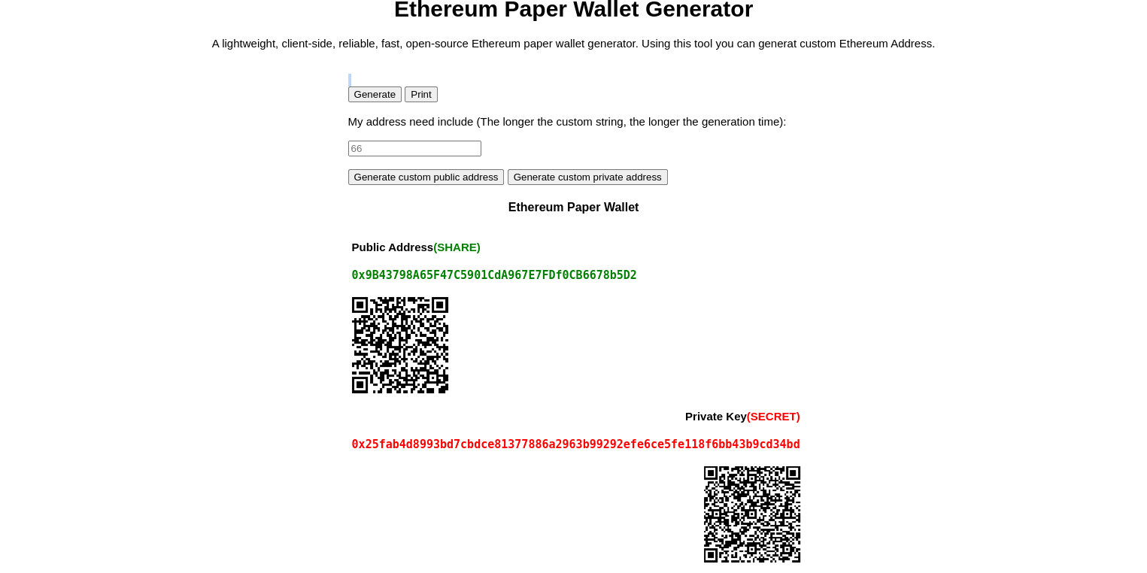
click at [367, 98] on button "Generate" at bounding box center [375, 94] width 54 height 16
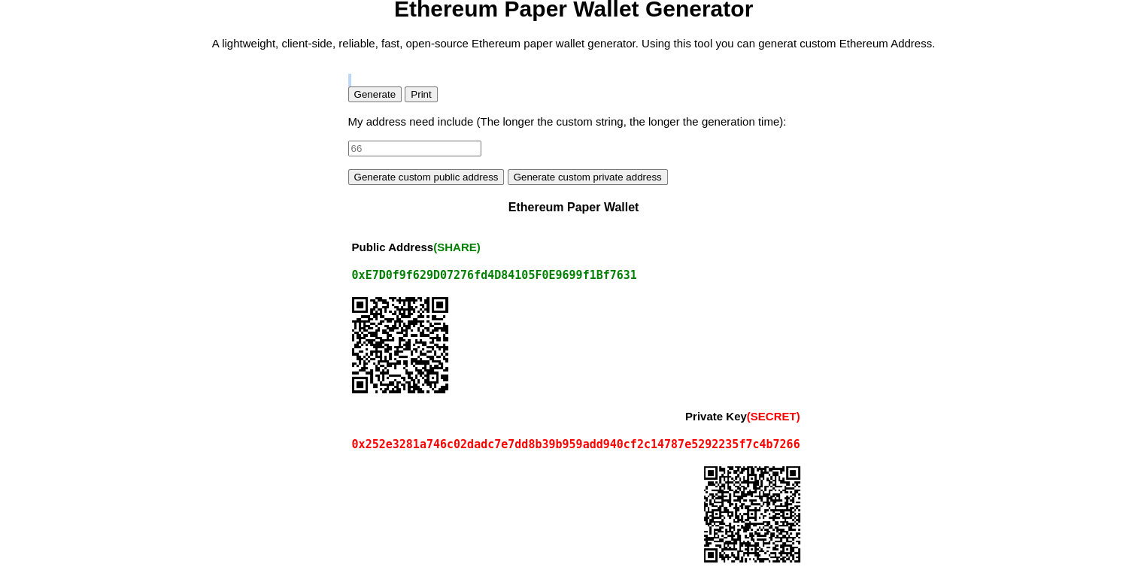
click at [367, 98] on button "Generate" at bounding box center [375, 94] width 54 height 16
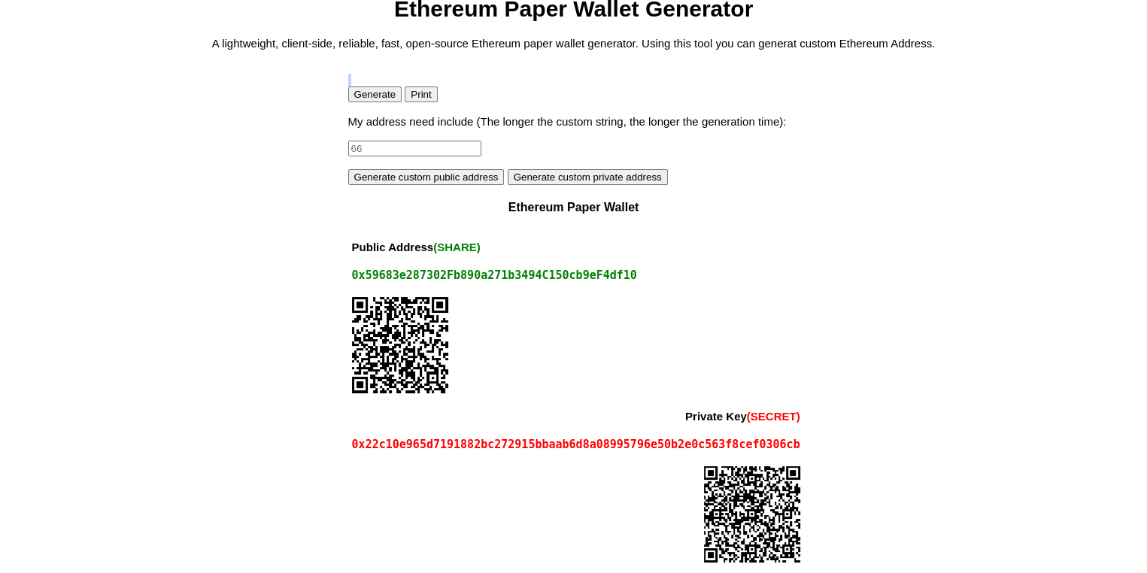
click at [367, 98] on button "Generate" at bounding box center [375, 94] width 54 height 16
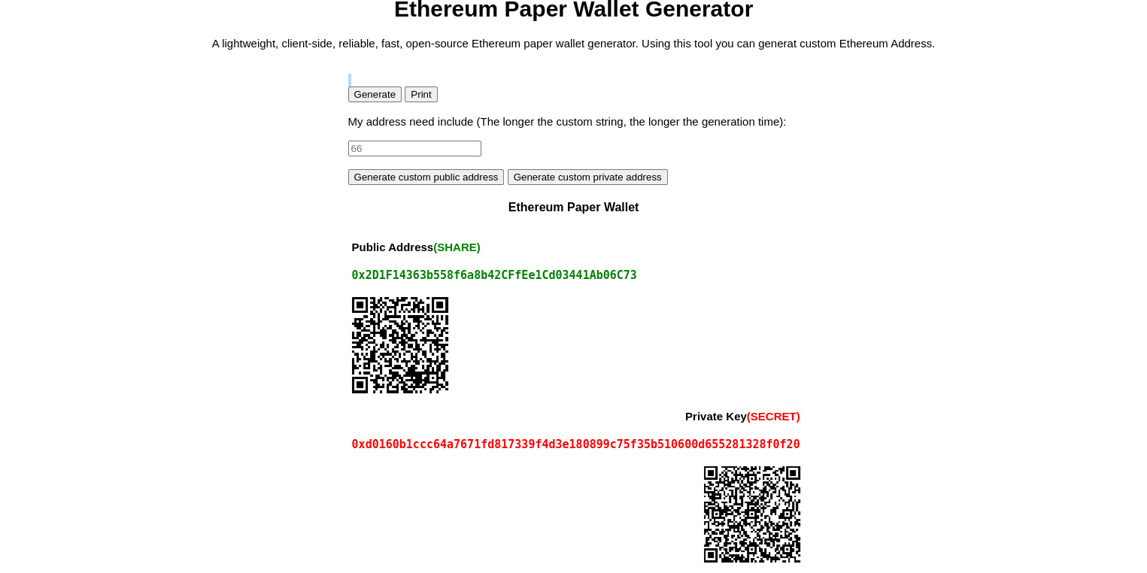
click at [367, 98] on button "Generate" at bounding box center [375, 94] width 54 height 16
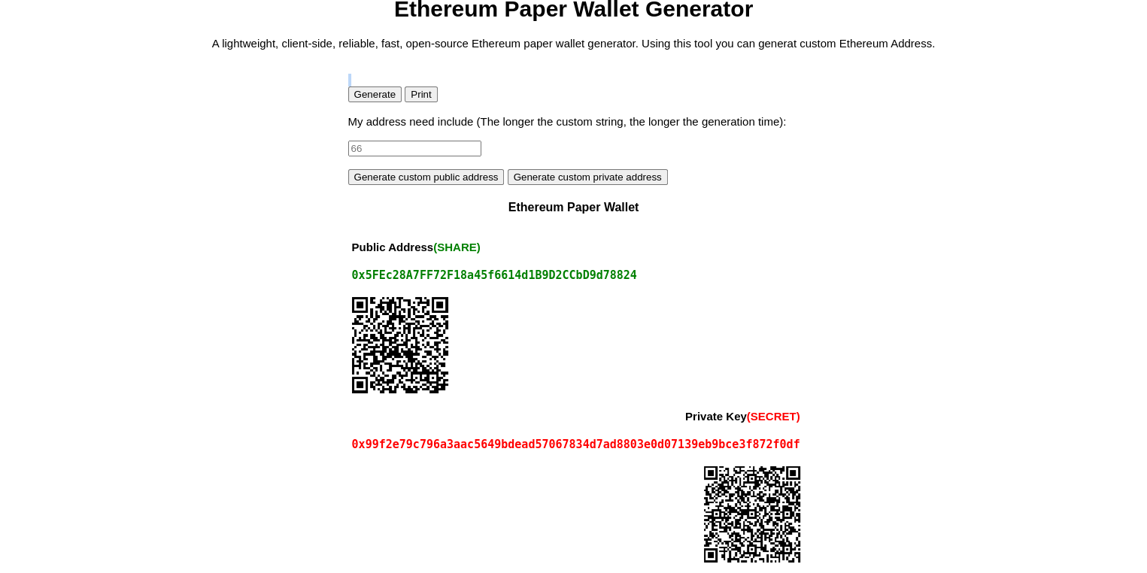
click at [367, 98] on button "Generate" at bounding box center [375, 94] width 54 height 16
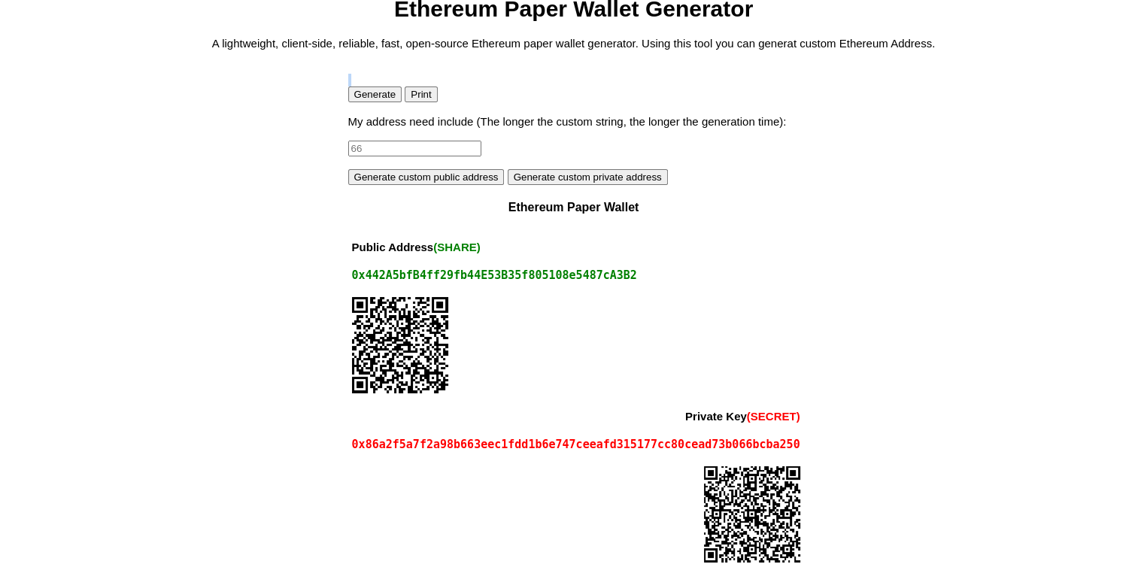
click at [367, 98] on button "Generate" at bounding box center [375, 94] width 54 height 16
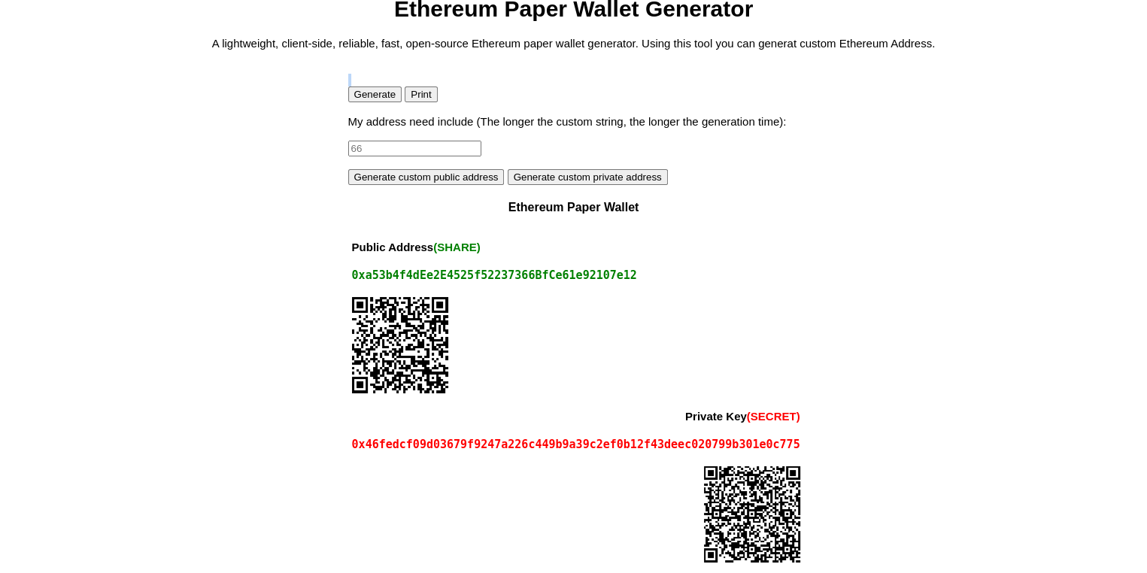
click at [367, 98] on button "Generate" at bounding box center [375, 94] width 54 height 16
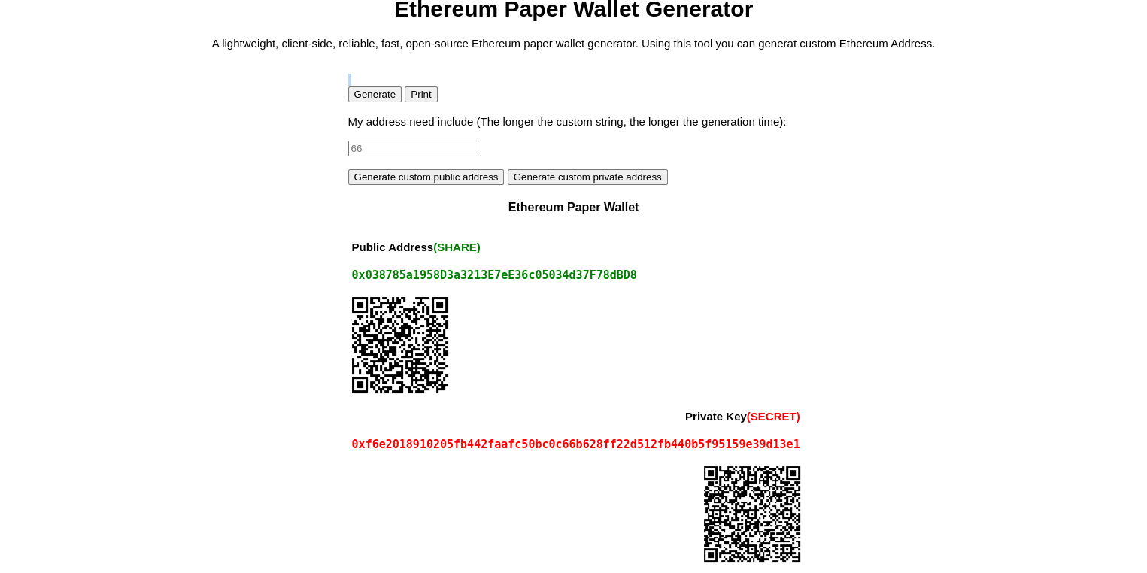
click at [367, 98] on button "Generate" at bounding box center [375, 94] width 54 height 16
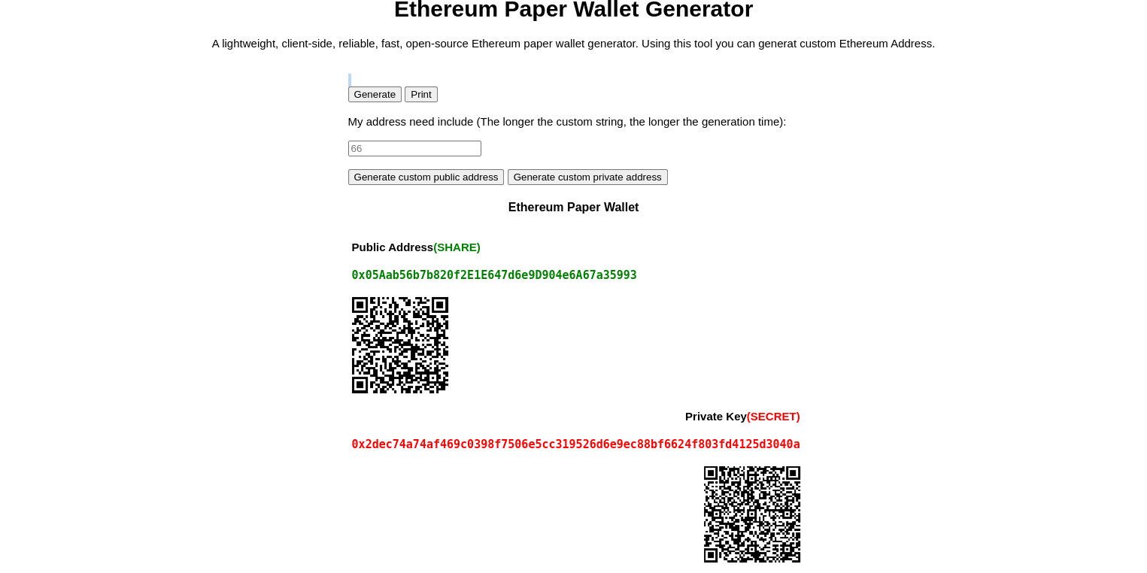
click at [367, 98] on button "Generate" at bounding box center [375, 94] width 54 height 16
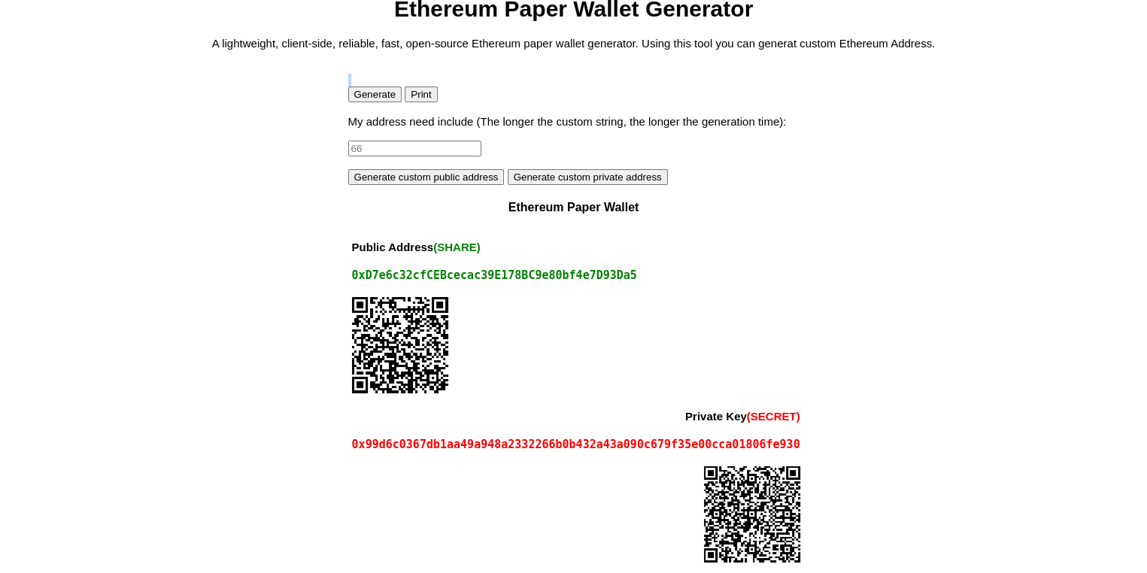
click at [367, 98] on button "Generate" at bounding box center [375, 94] width 54 height 16
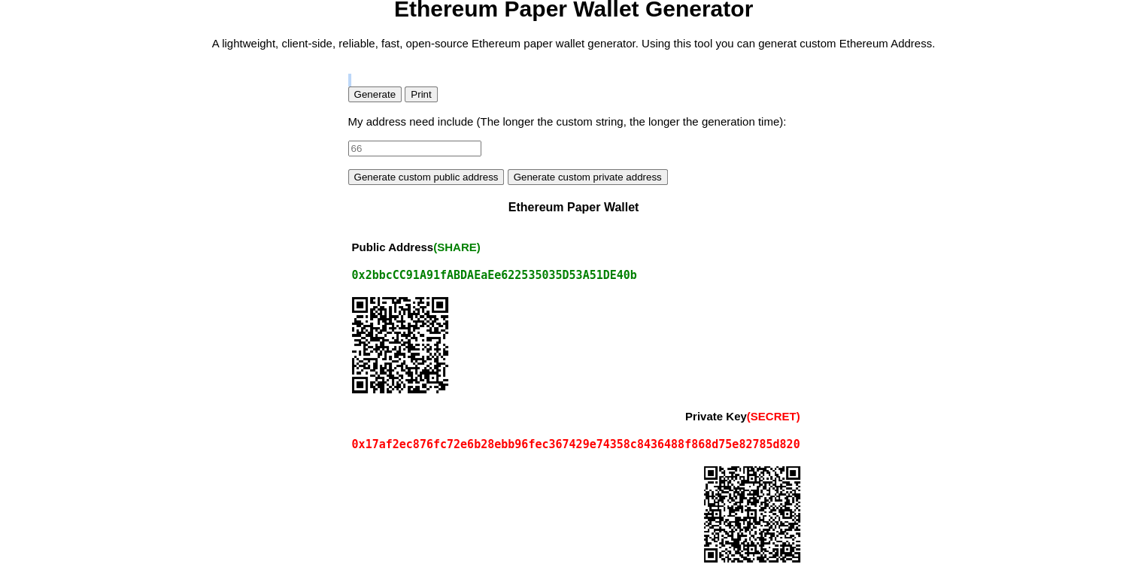
click at [367, 98] on button "Generate" at bounding box center [375, 94] width 54 height 16
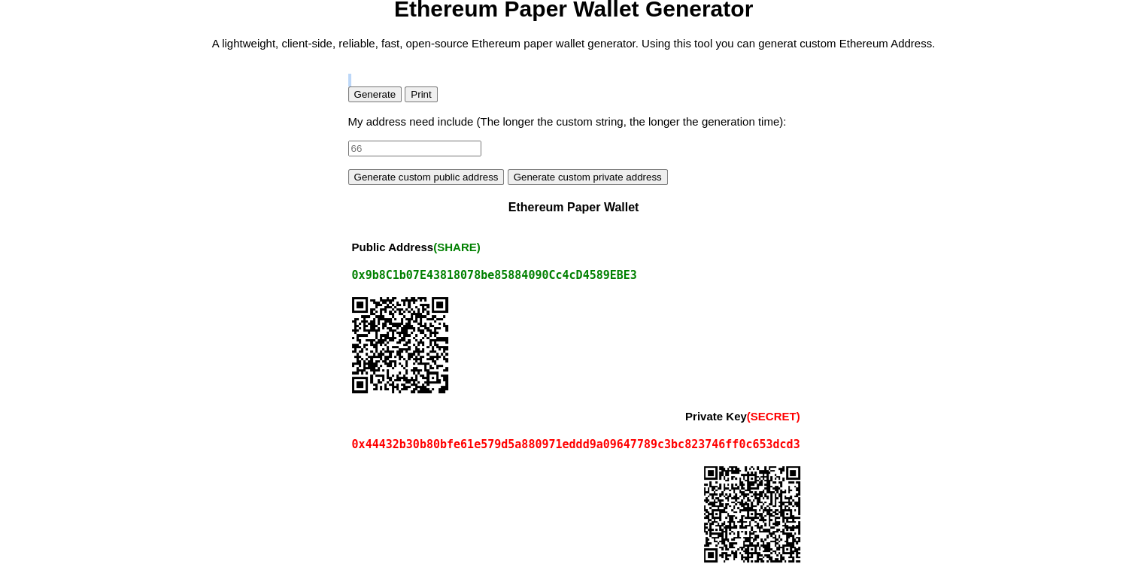
click at [367, 98] on button "Generate" at bounding box center [375, 94] width 54 height 16
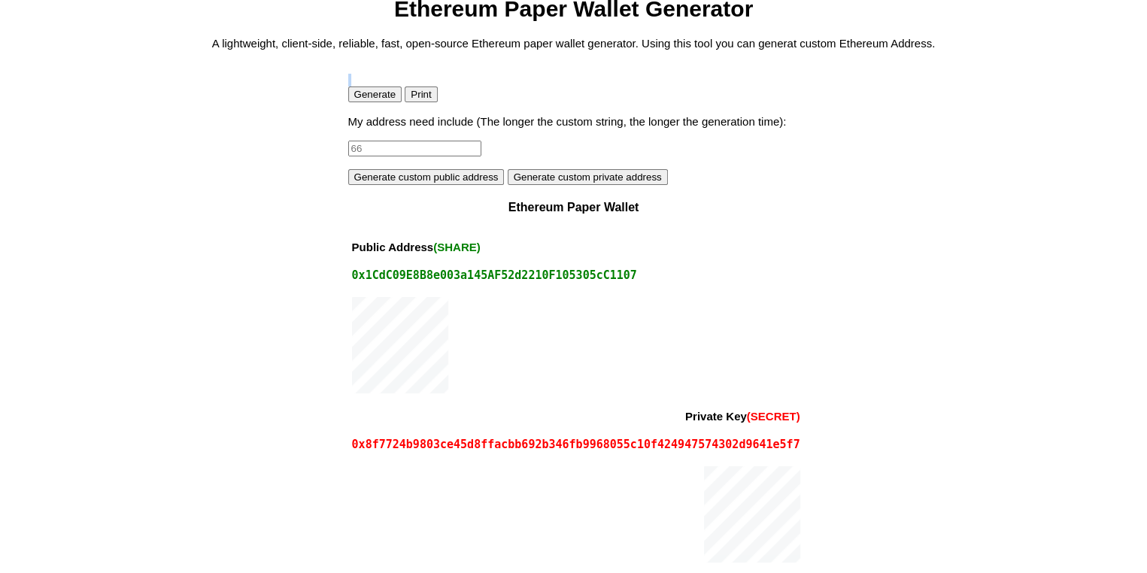
click at [367, 98] on button "Generate" at bounding box center [375, 94] width 54 height 16
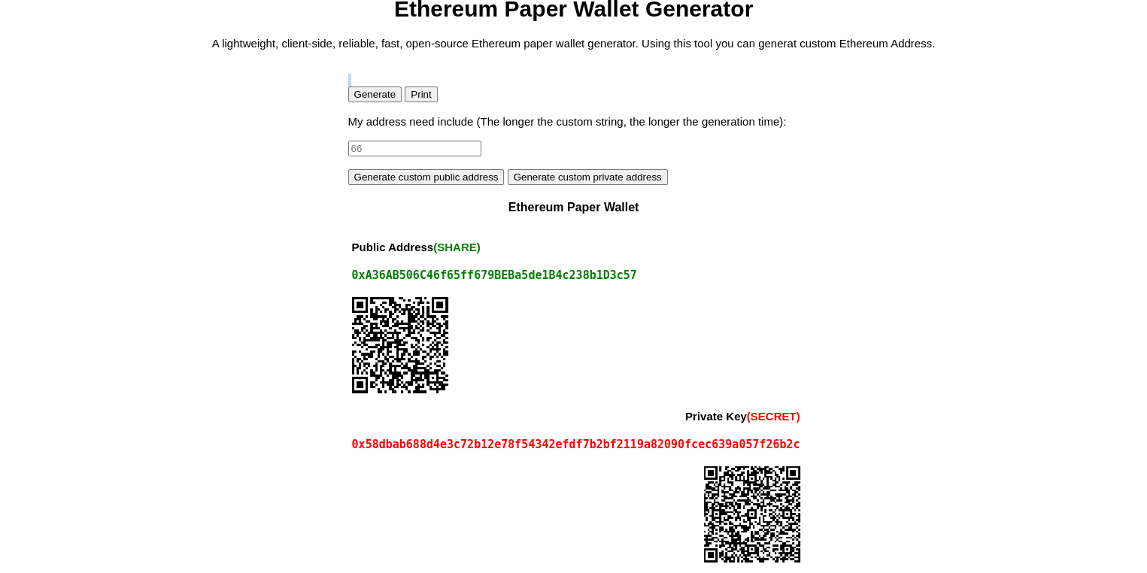
click at [367, 98] on button "Generate" at bounding box center [375, 94] width 54 height 16
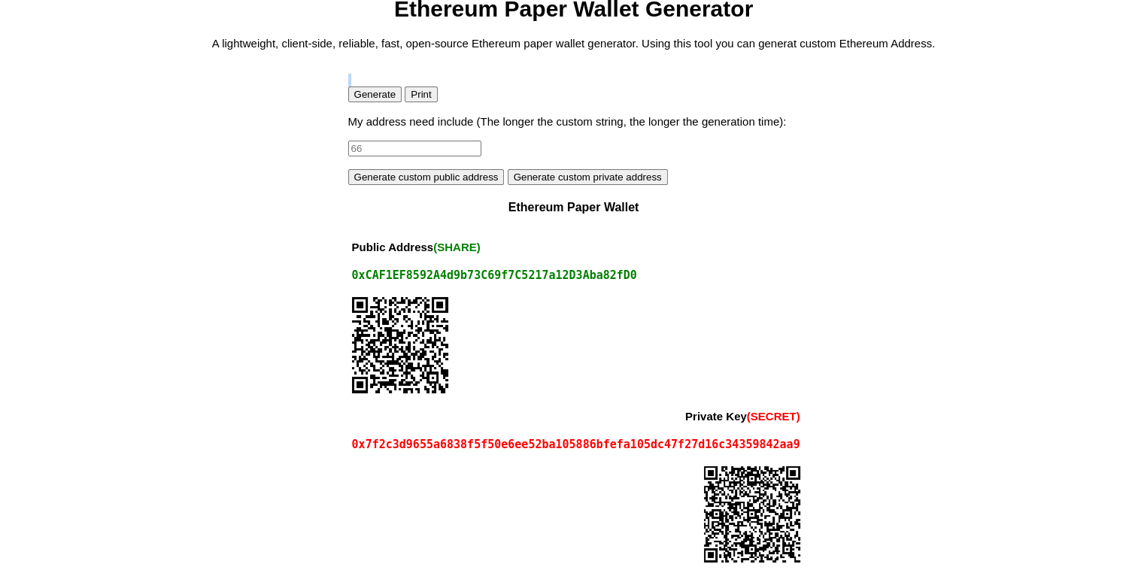
click at [367, 98] on button "Generate" at bounding box center [375, 94] width 54 height 16
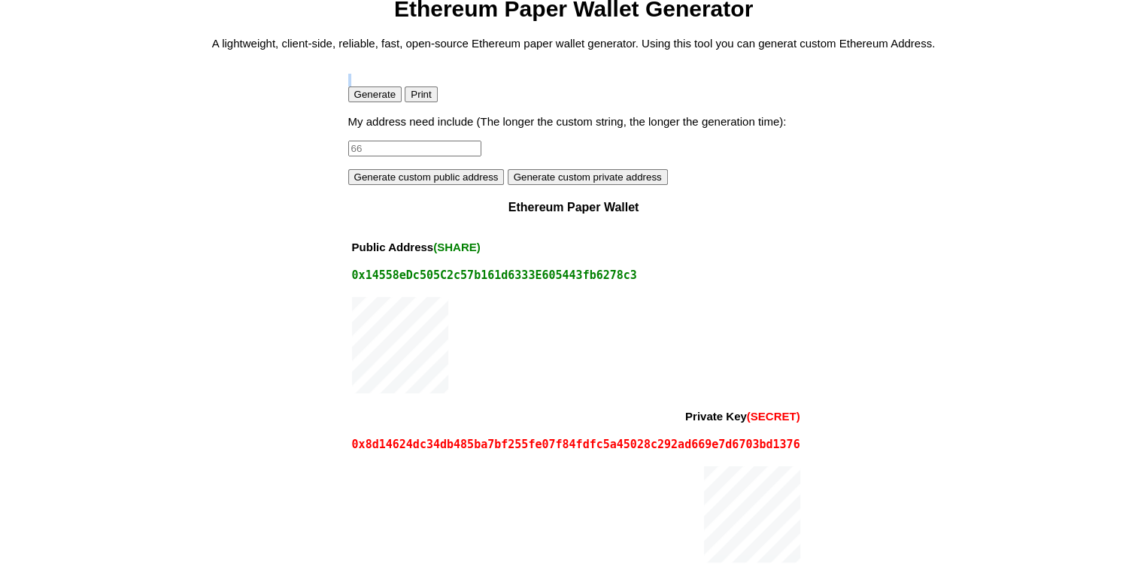
click at [367, 98] on button "Generate" at bounding box center [375, 94] width 54 height 16
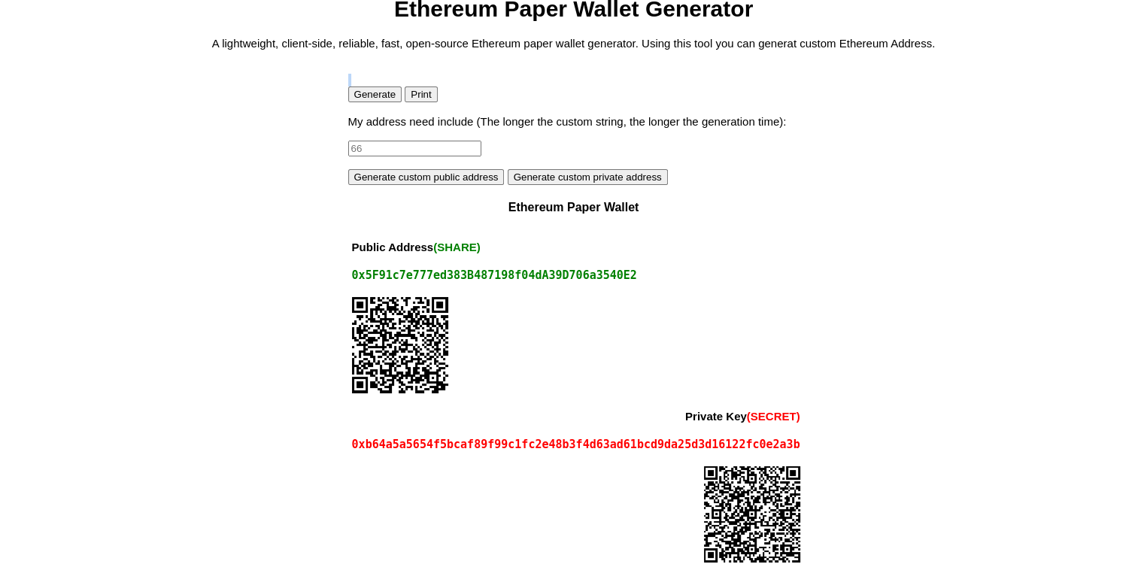
click at [367, 98] on button "Generate" at bounding box center [375, 94] width 54 height 16
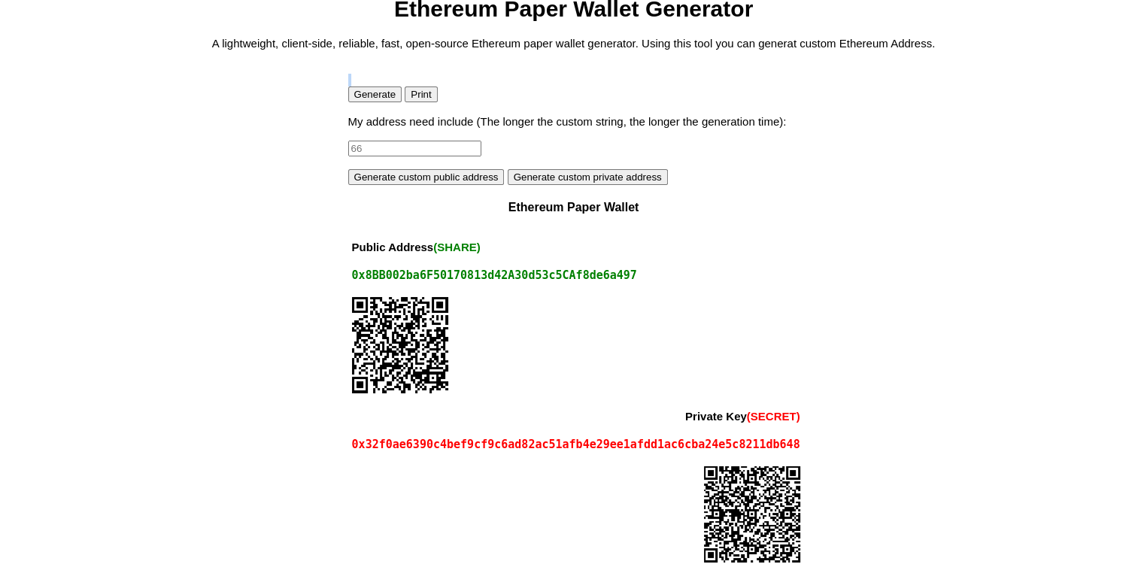
click at [367, 98] on button "Generate" at bounding box center [375, 94] width 54 height 16
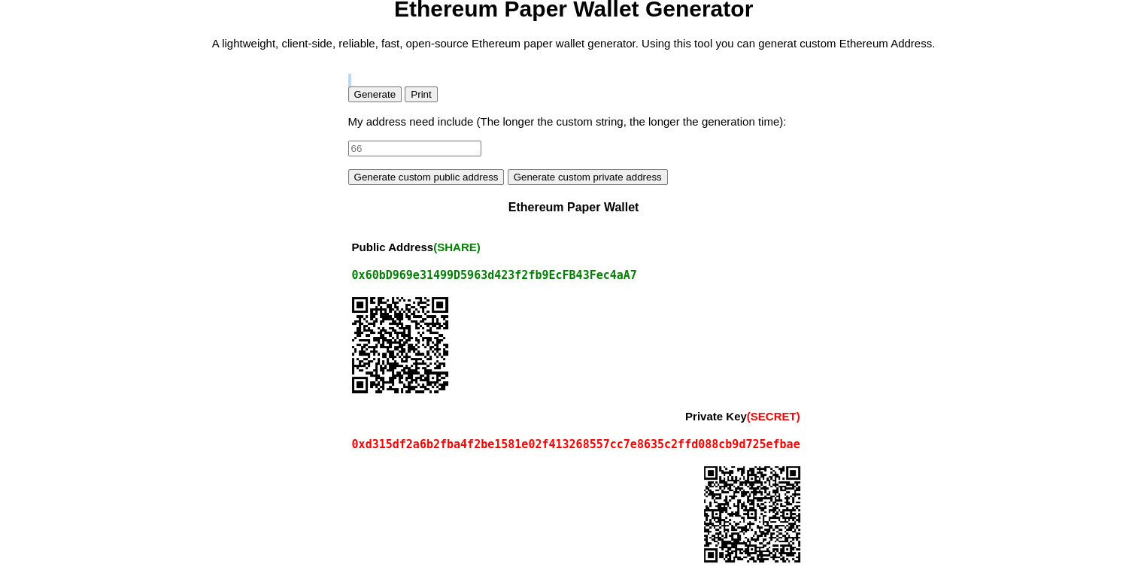
click at [367, 98] on button "Generate" at bounding box center [375, 94] width 54 height 16
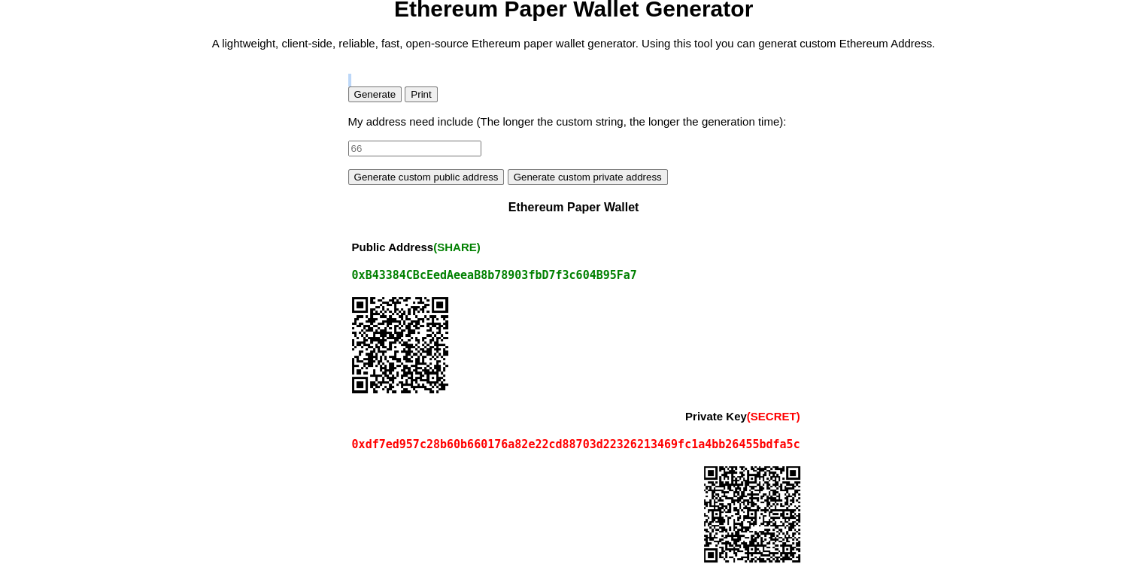
click at [367, 98] on button "Generate" at bounding box center [375, 94] width 54 height 16
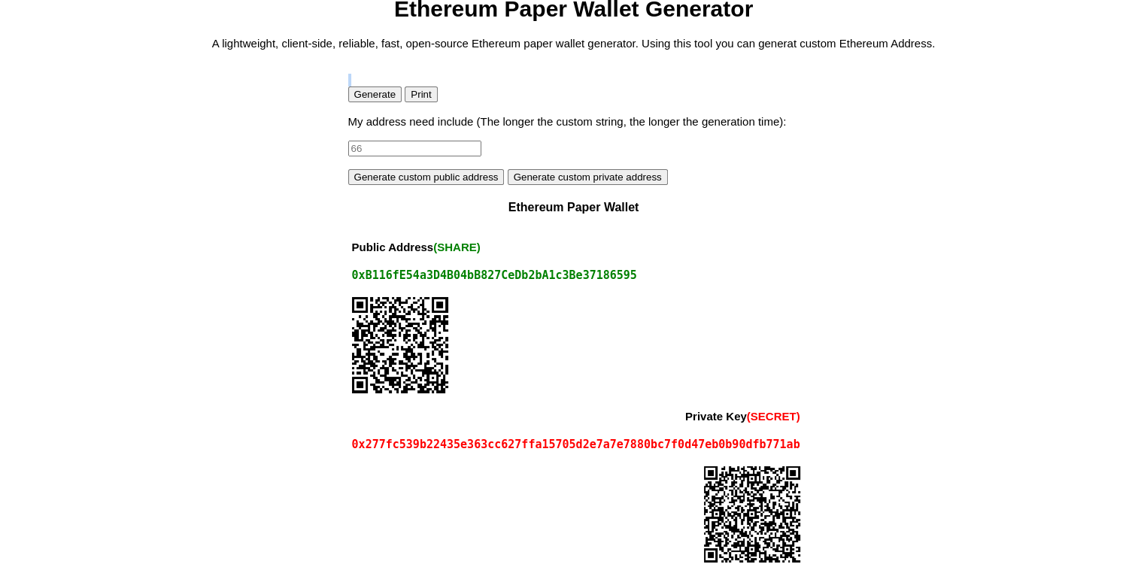
click at [367, 98] on button "Generate" at bounding box center [375, 94] width 54 height 16
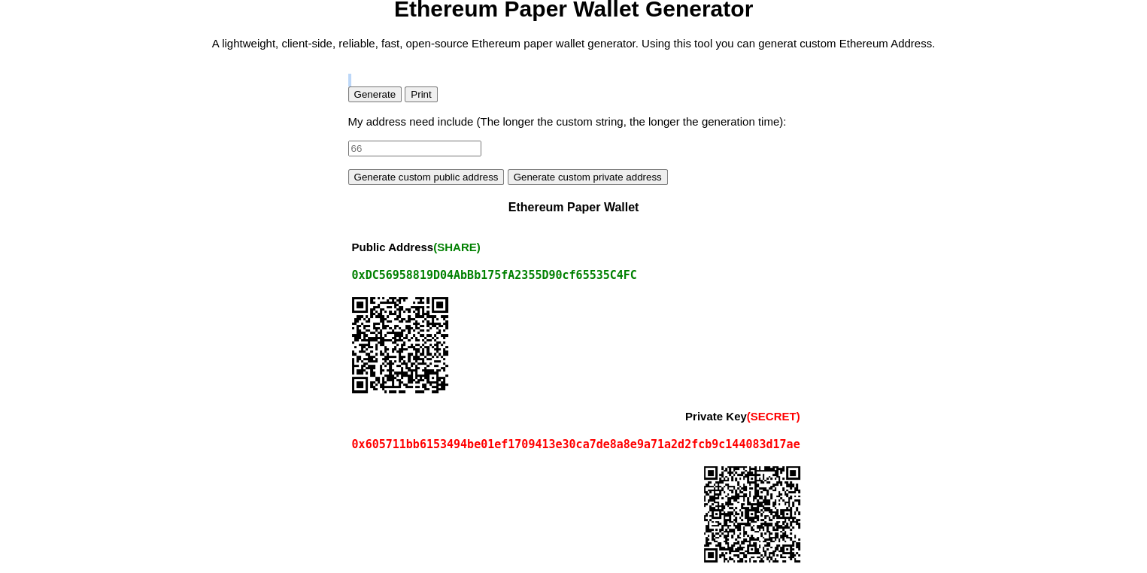
click at [367, 98] on button "Generate" at bounding box center [375, 94] width 54 height 16
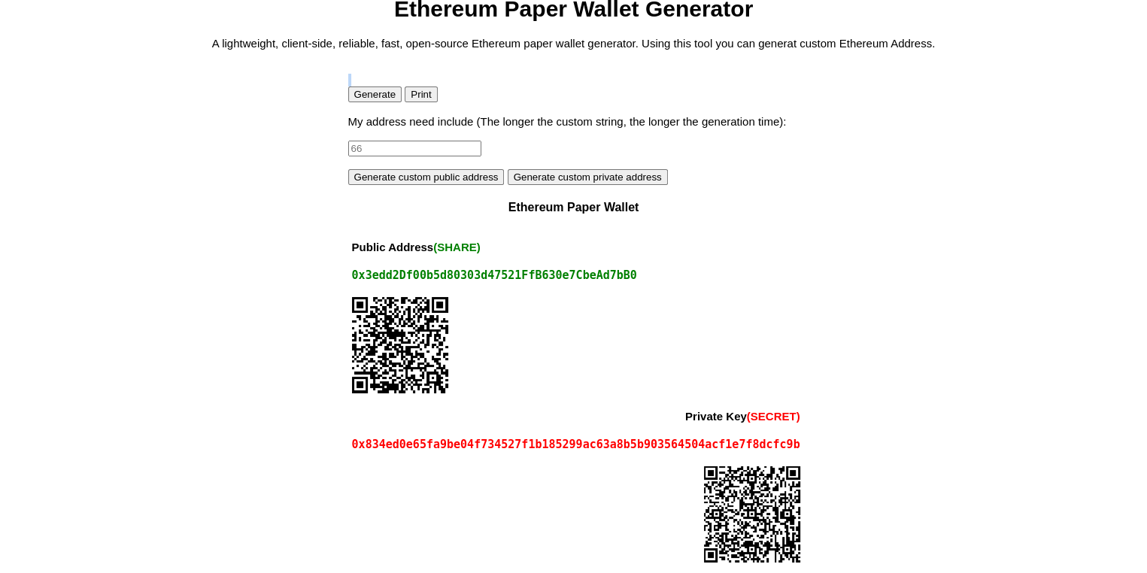
click at [367, 98] on button "Generate" at bounding box center [375, 94] width 54 height 16
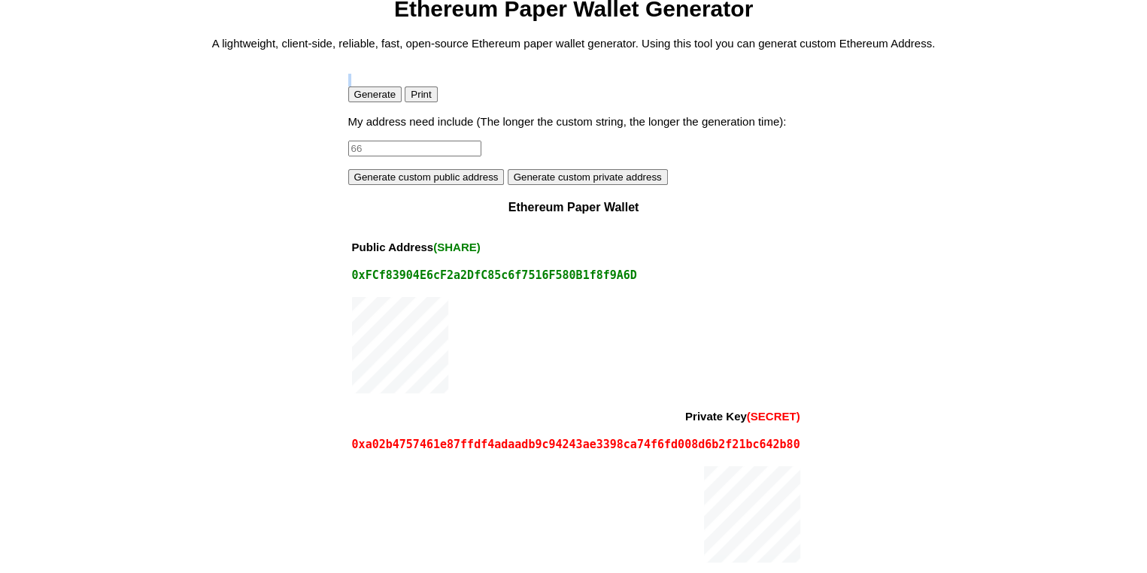
click at [367, 98] on button "Generate" at bounding box center [375, 94] width 54 height 16
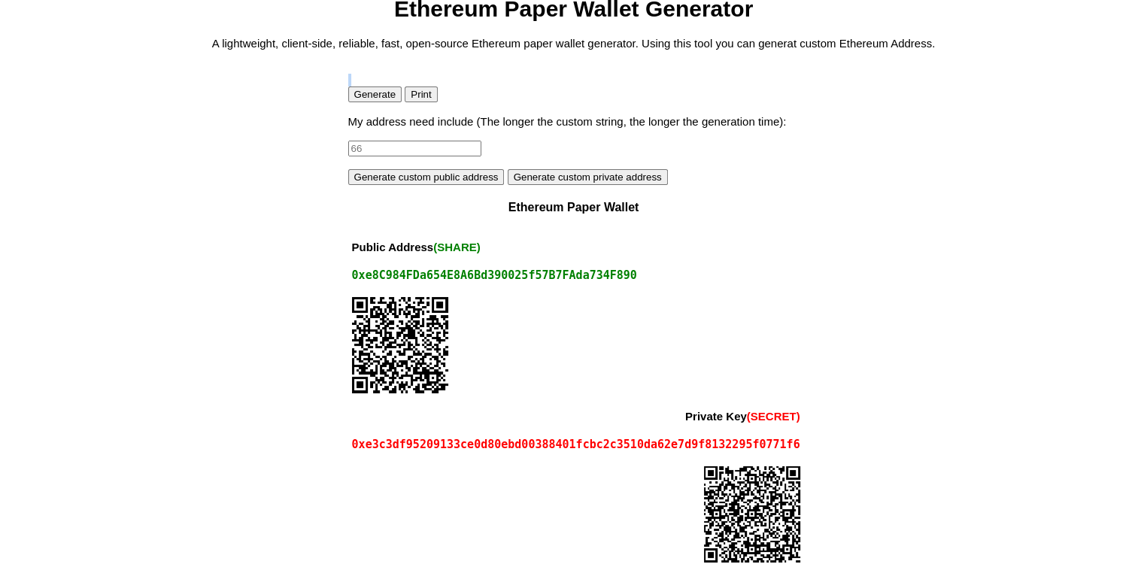
click at [367, 98] on button "Generate" at bounding box center [375, 94] width 54 height 16
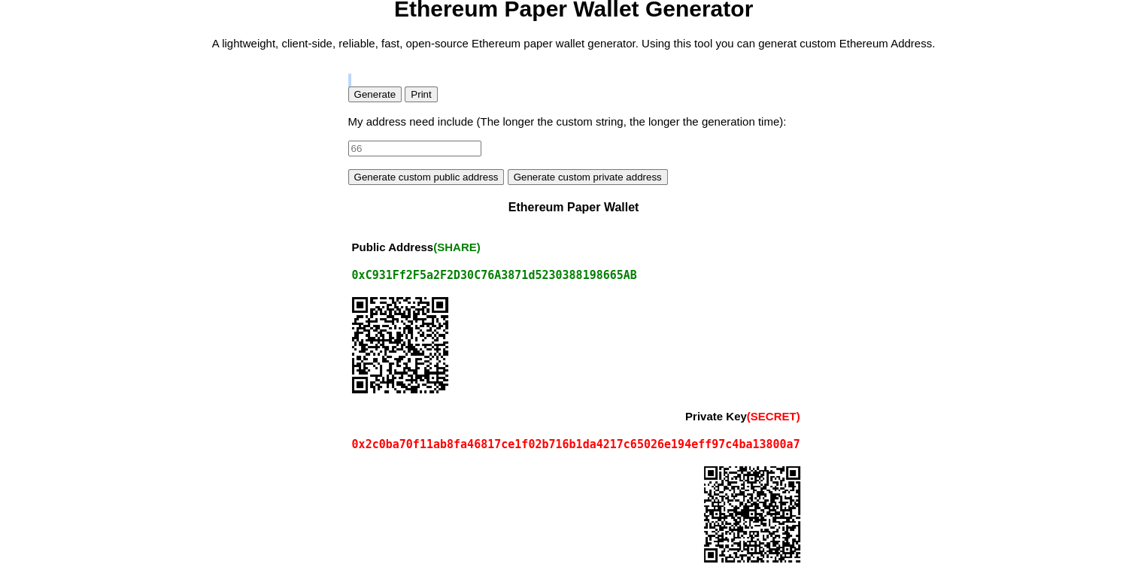
click at [367, 98] on button "Generate" at bounding box center [375, 94] width 54 height 16
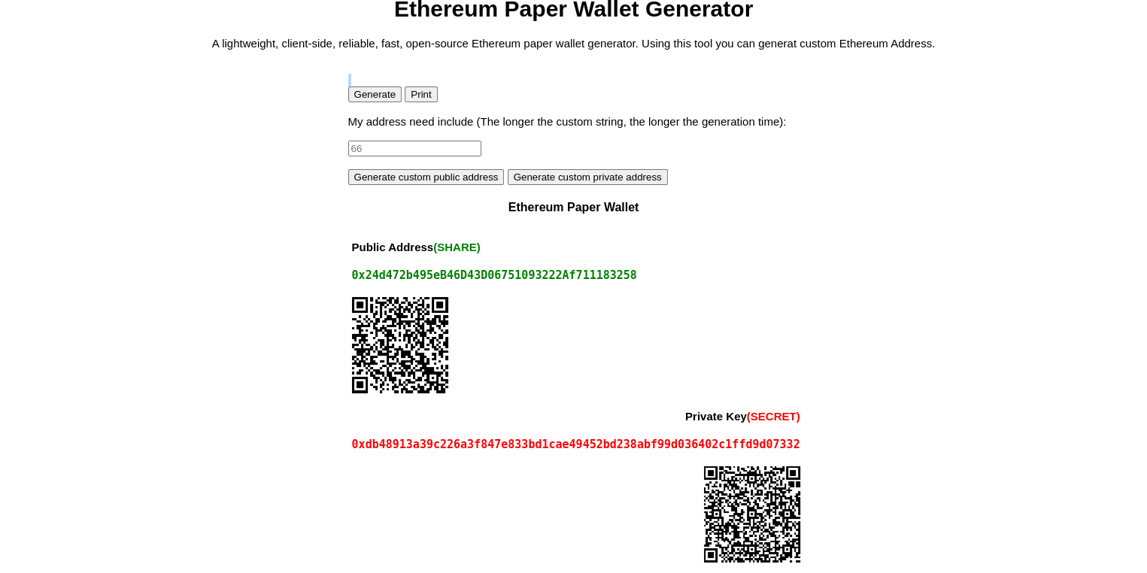
click at [367, 98] on button "Generate" at bounding box center [375, 94] width 54 height 16
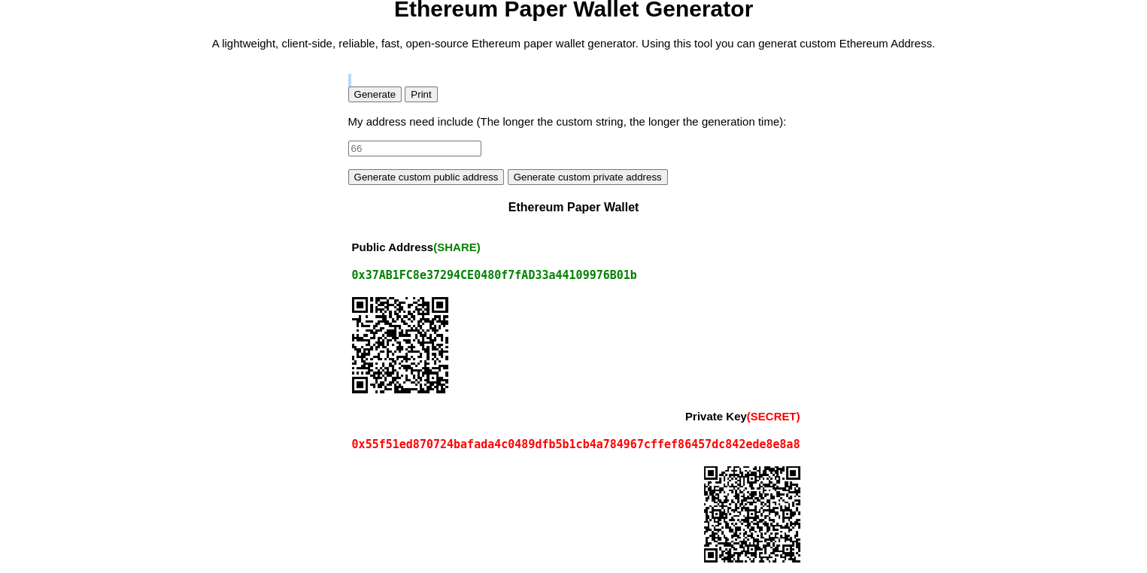
click at [367, 98] on button "Generate" at bounding box center [375, 94] width 54 height 16
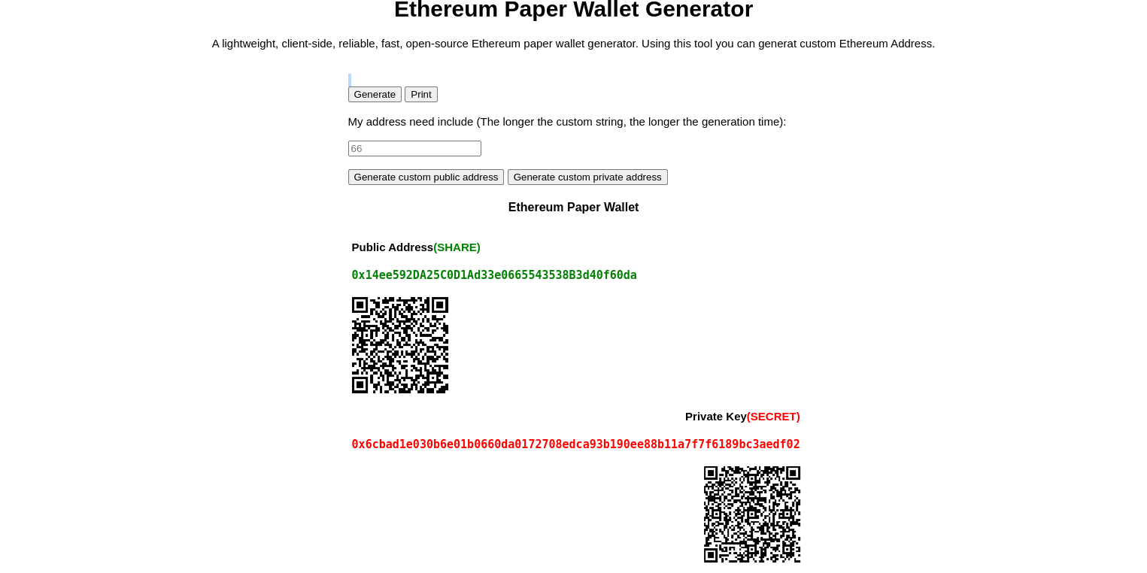
click at [367, 98] on button "Generate" at bounding box center [375, 94] width 54 height 16
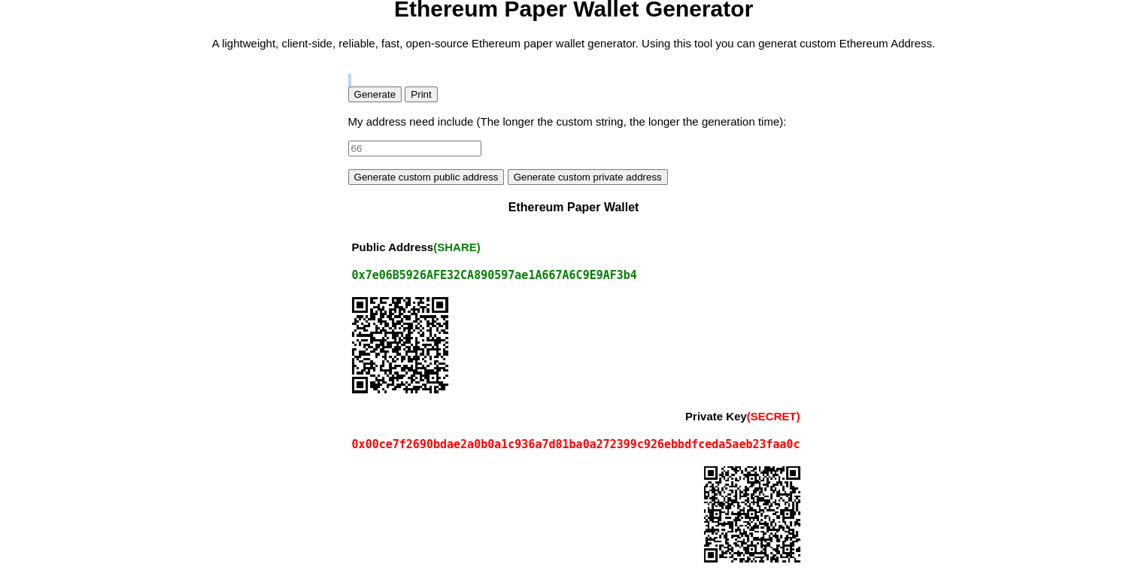
click at [367, 98] on button "Generate" at bounding box center [375, 94] width 54 height 16
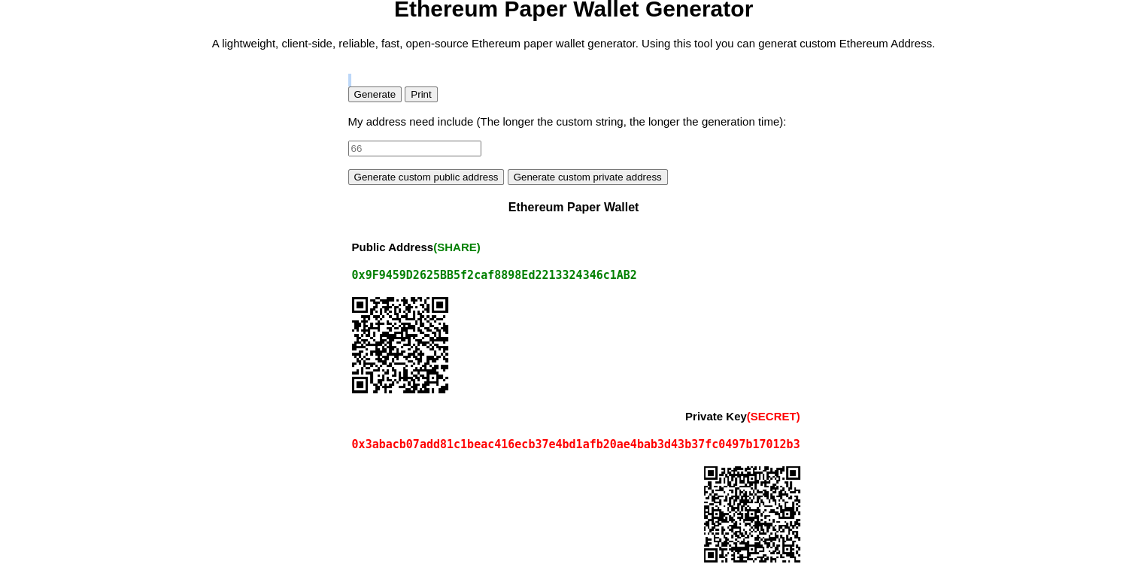
click at [367, 98] on button "Generate" at bounding box center [375, 94] width 54 height 16
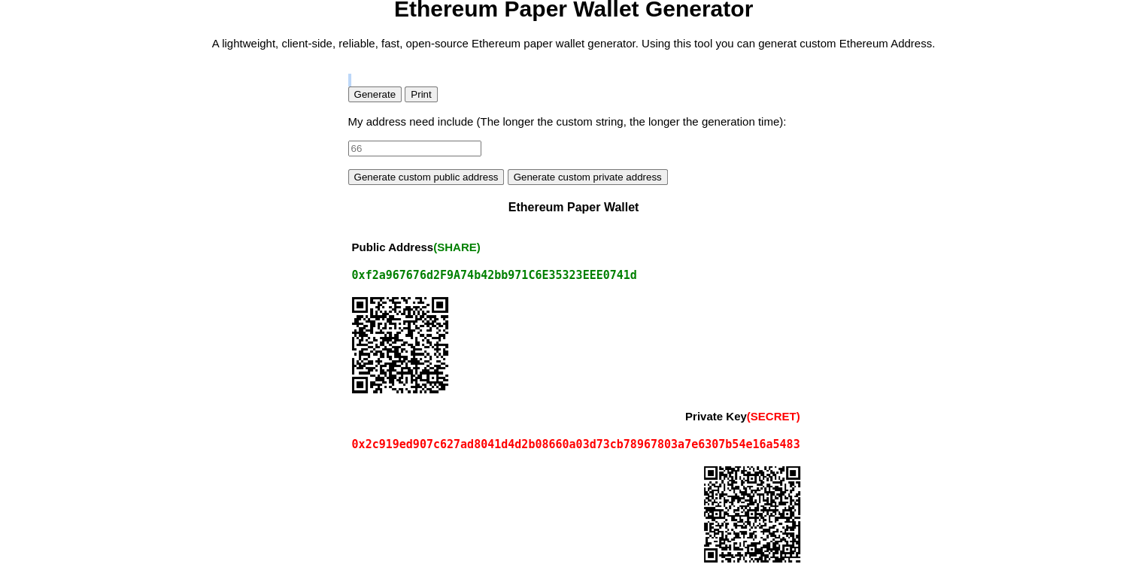
click at [367, 98] on button "Generate" at bounding box center [375, 94] width 54 height 16
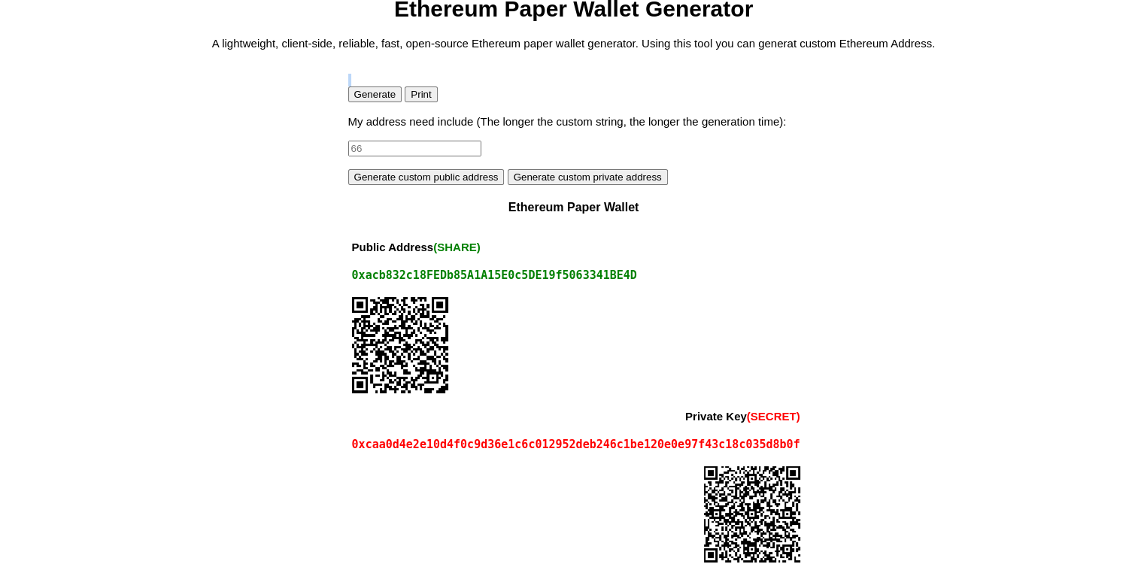
click at [367, 98] on button "Generate" at bounding box center [375, 94] width 54 height 16
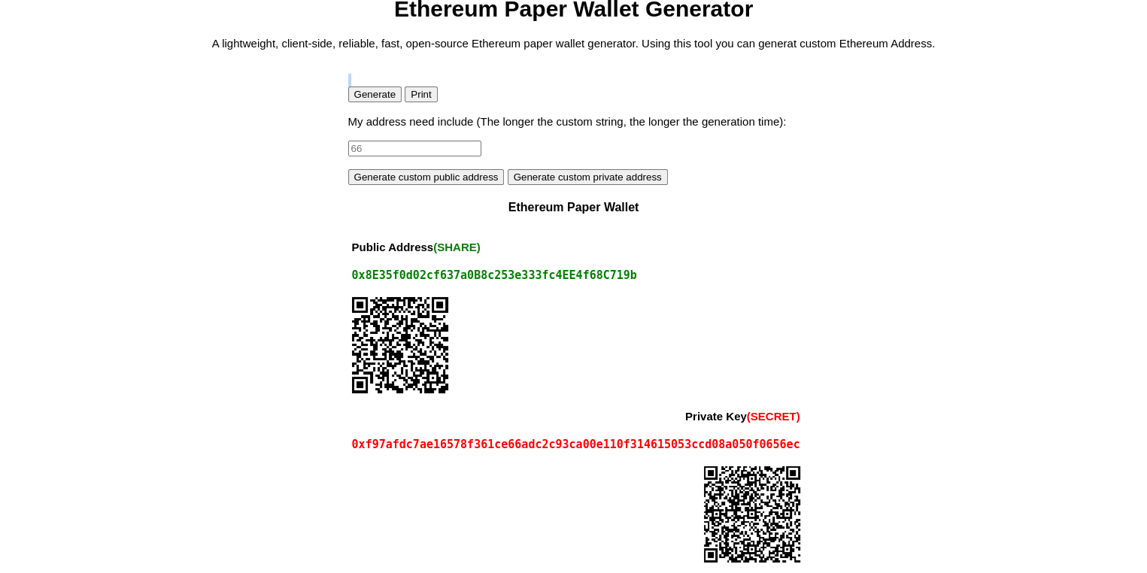
click at [367, 98] on button "Generate" at bounding box center [375, 94] width 54 height 16
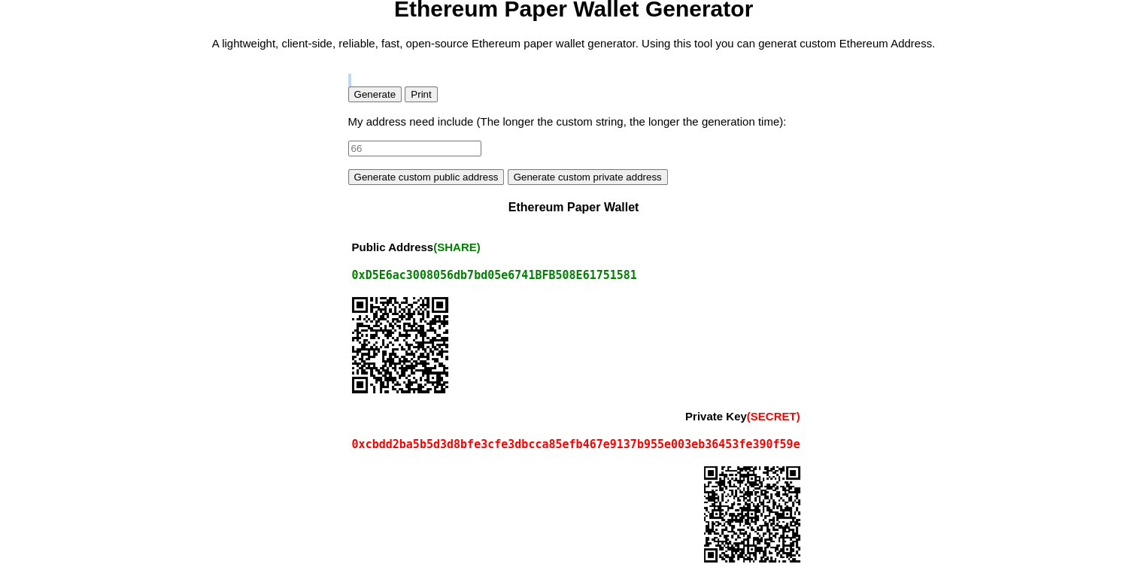
click at [367, 98] on button "Generate" at bounding box center [375, 94] width 54 height 16
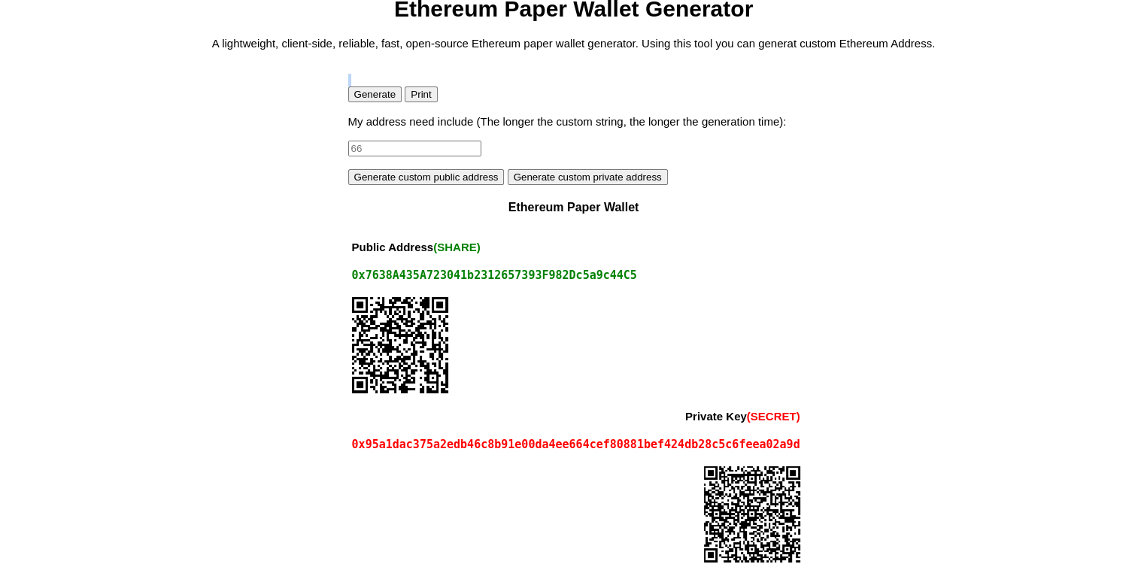
click at [367, 98] on button "Generate" at bounding box center [375, 94] width 54 height 16
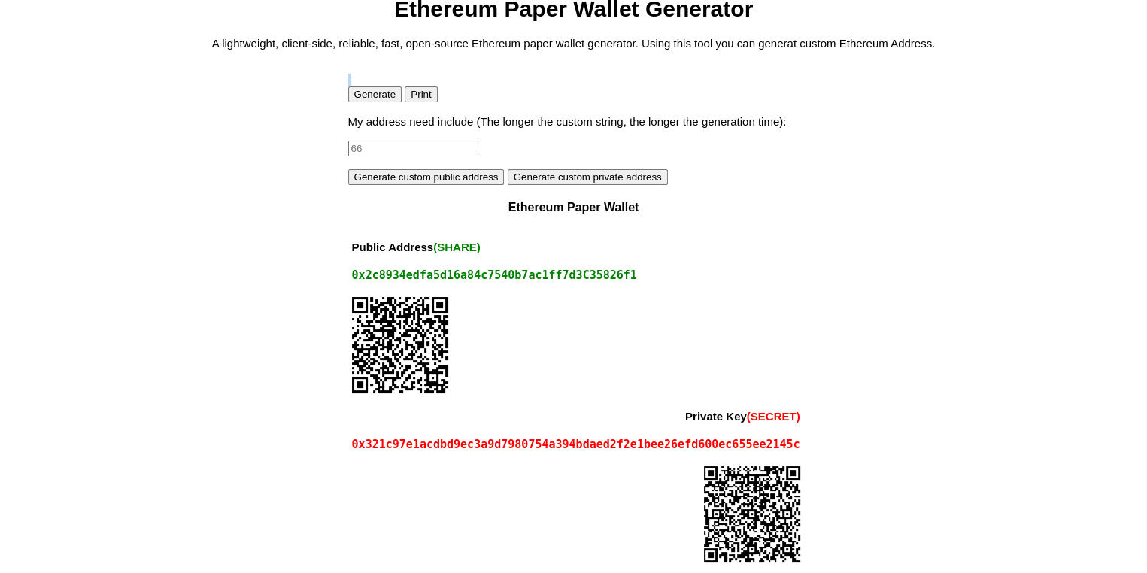
click at [367, 98] on button "Generate" at bounding box center [375, 94] width 54 height 16
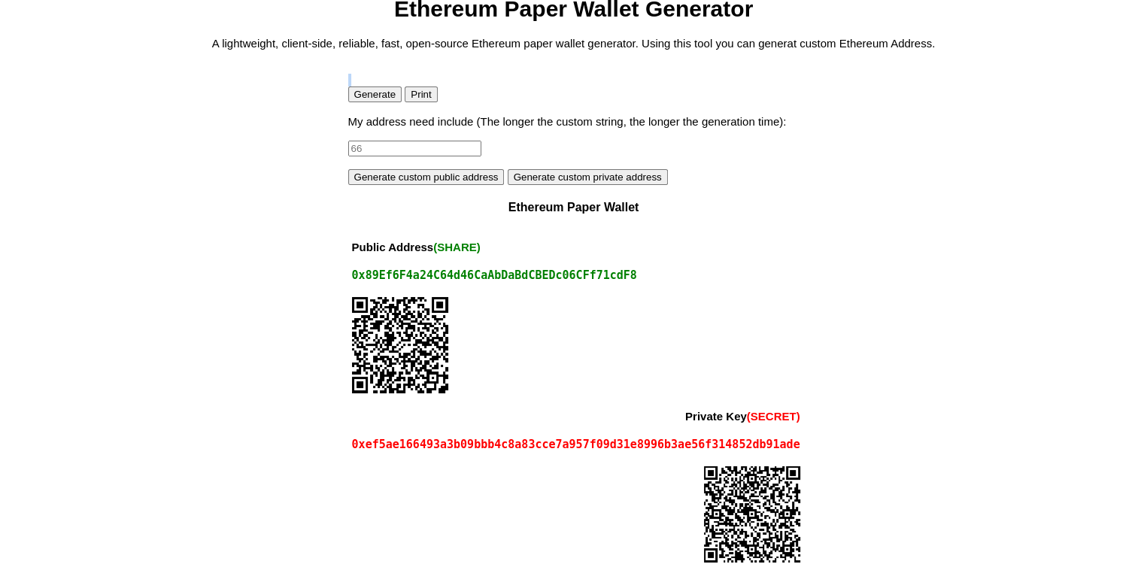
click at [367, 98] on button "Generate" at bounding box center [375, 94] width 54 height 16
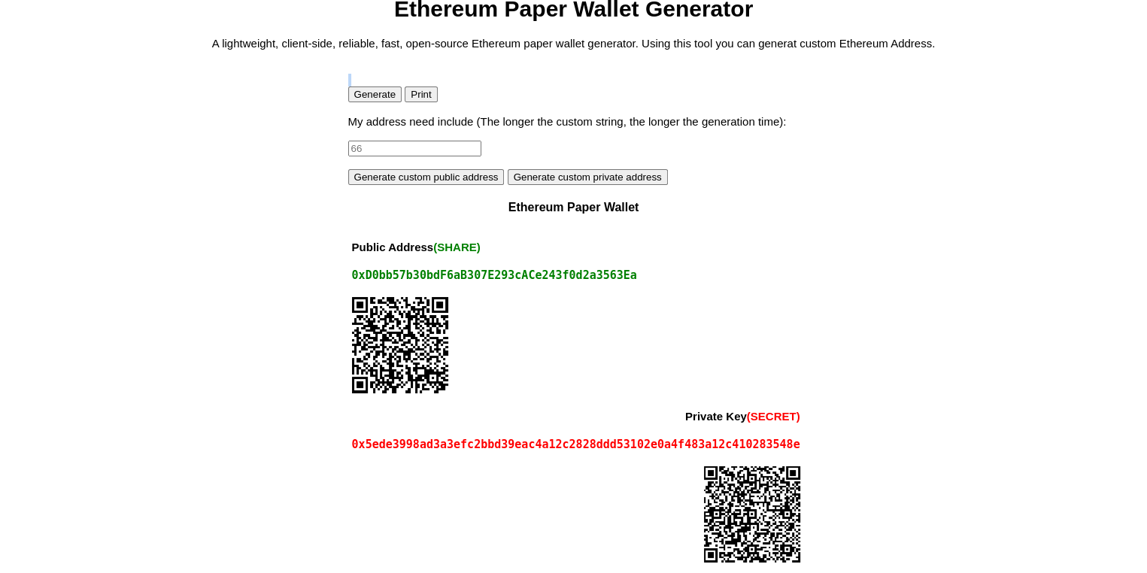
click at [367, 98] on button "Generate" at bounding box center [375, 94] width 54 height 16
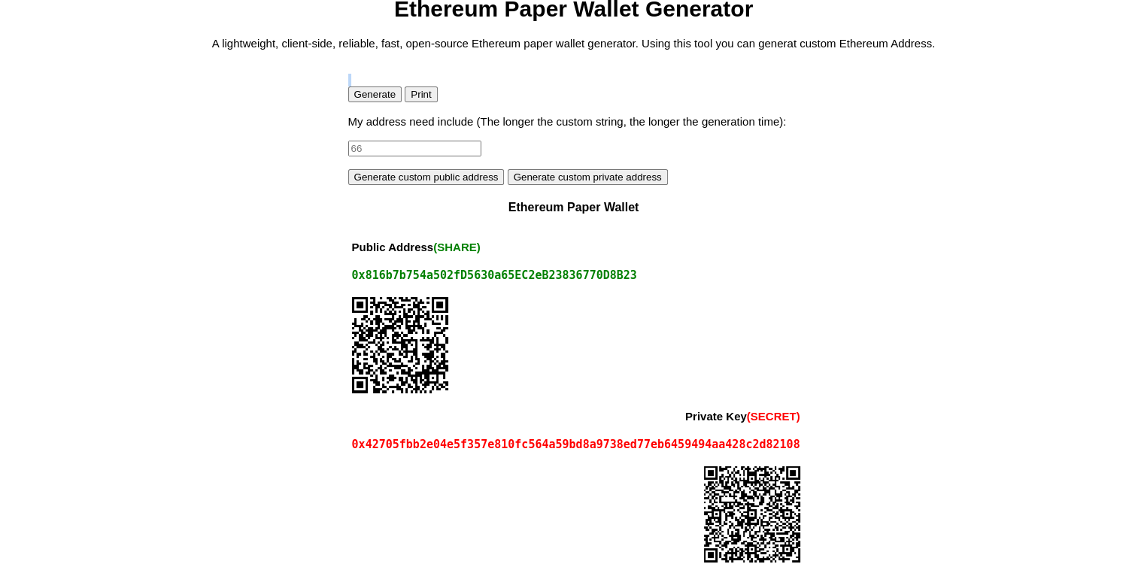
click at [367, 98] on button "Generate" at bounding box center [375, 94] width 54 height 16
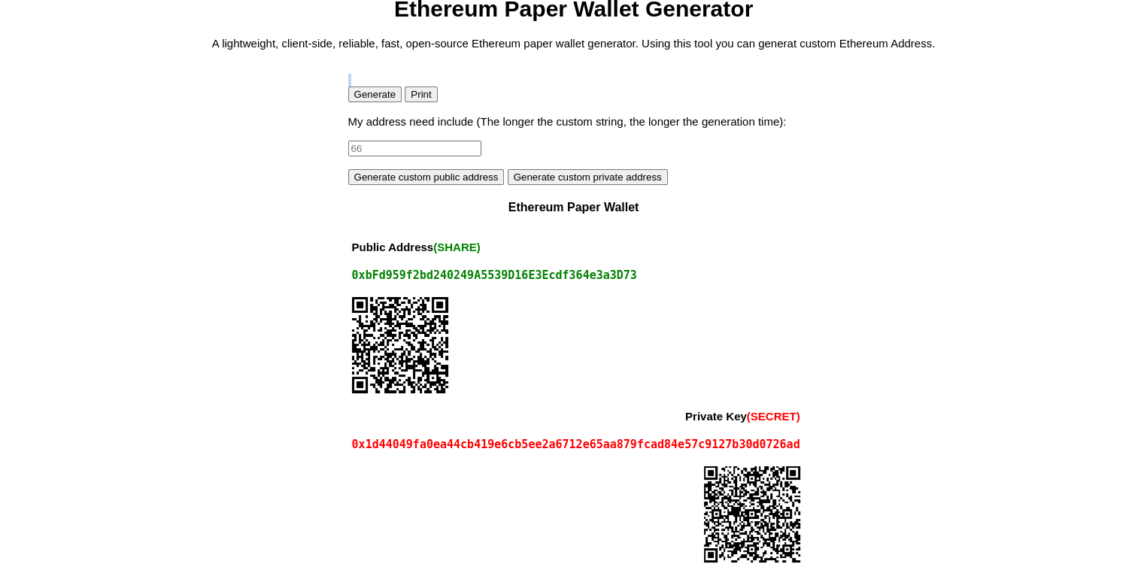
click at [367, 98] on button "Generate" at bounding box center [375, 94] width 54 height 16
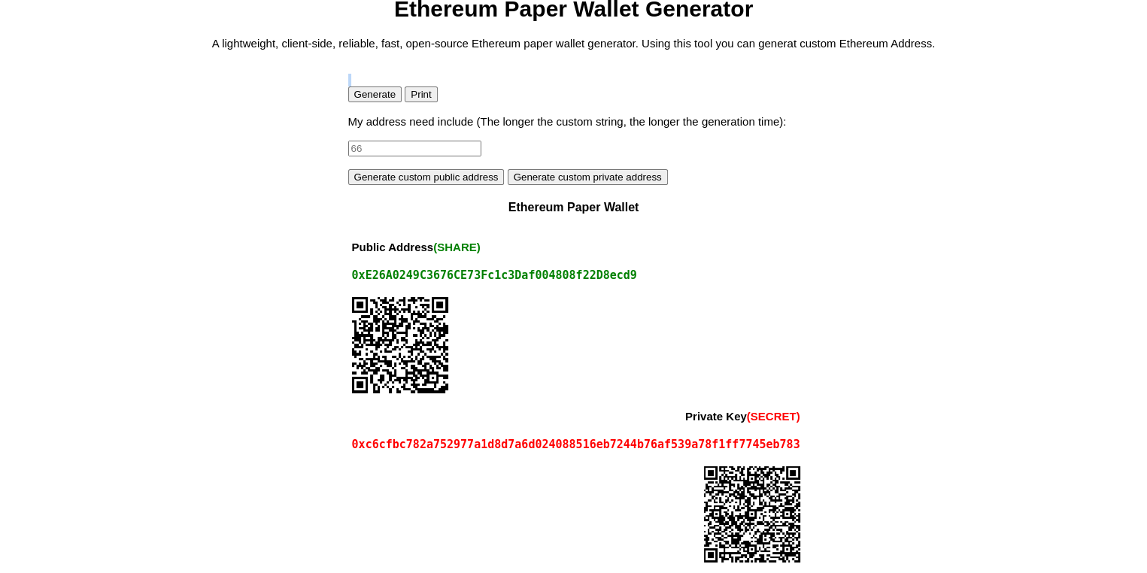
click at [367, 98] on button "Generate" at bounding box center [375, 94] width 54 height 16
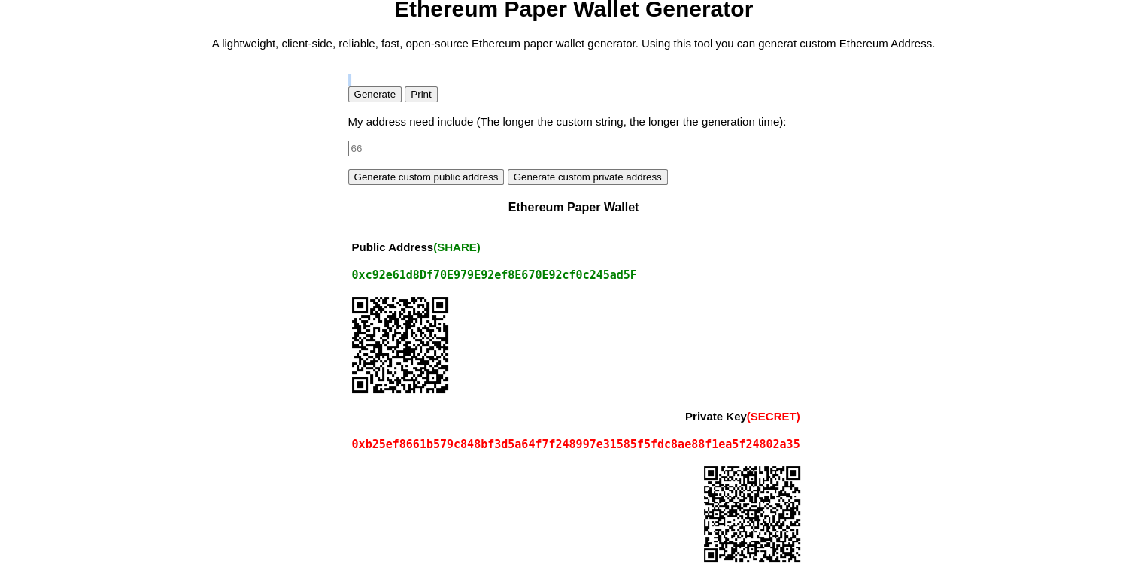
click at [367, 98] on button "Generate" at bounding box center [375, 94] width 54 height 16
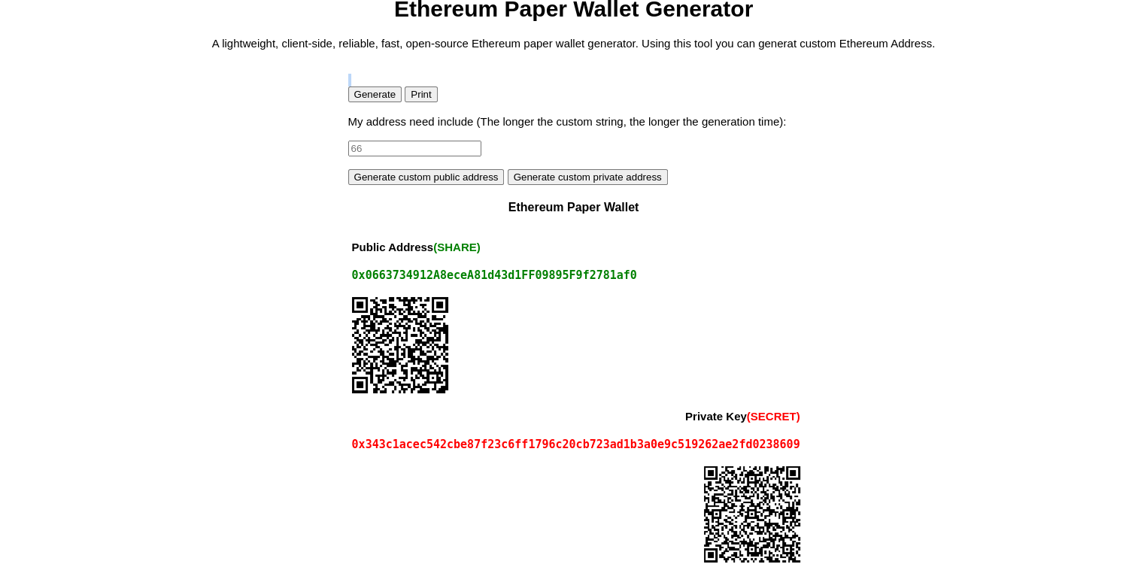
click at [367, 98] on button "Generate" at bounding box center [375, 94] width 54 height 16
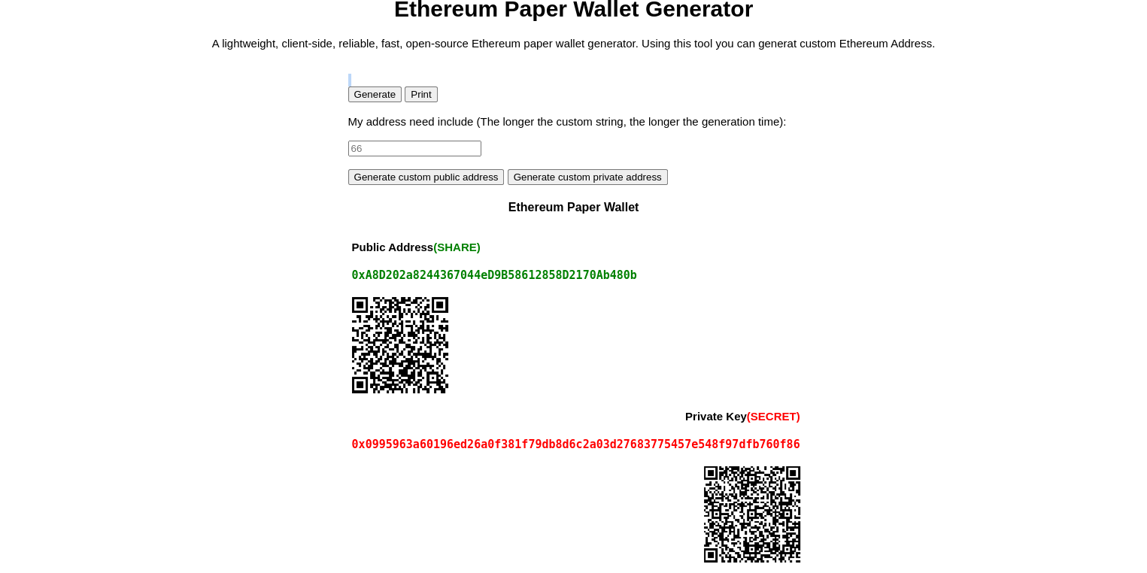
click at [367, 98] on button "Generate" at bounding box center [375, 94] width 54 height 16
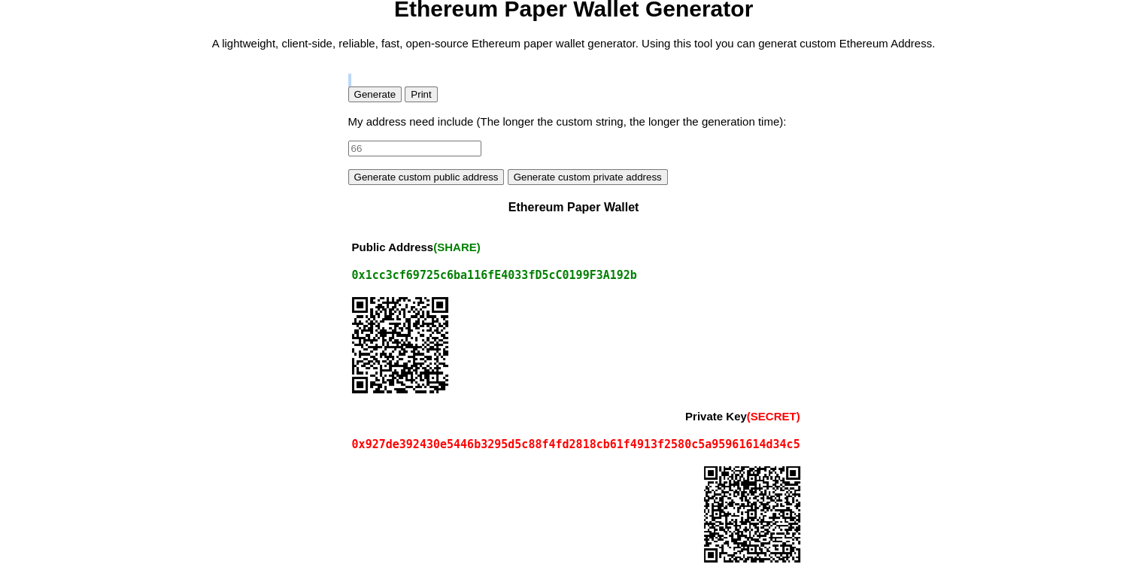
click at [367, 98] on button "Generate" at bounding box center [375, 94] width 54 height 16
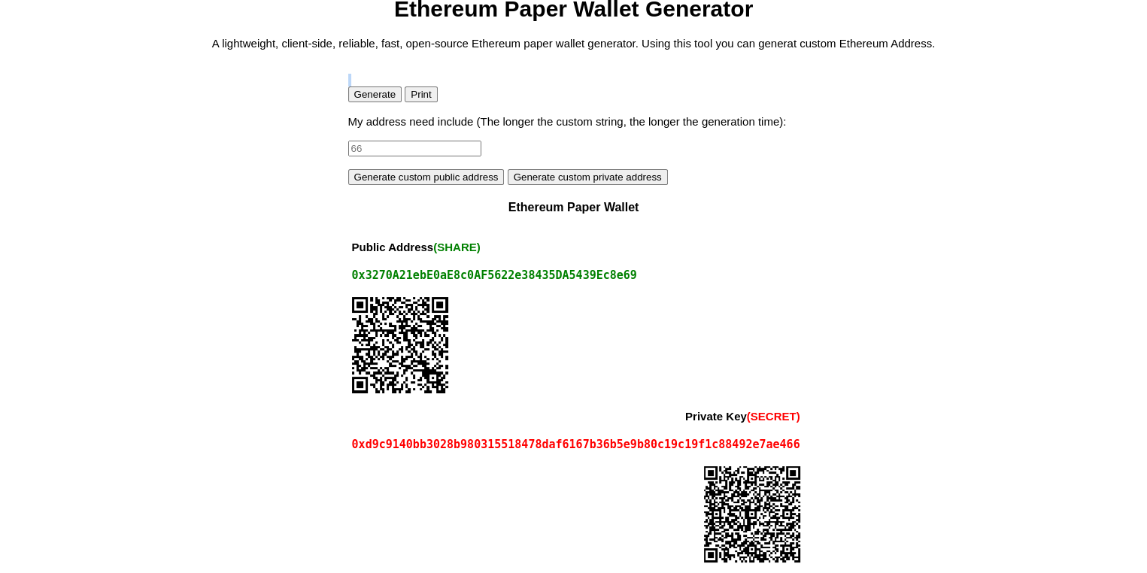
click at [367, 98] on button "Generate" at bounding box center [375, 94] width 54 height 16
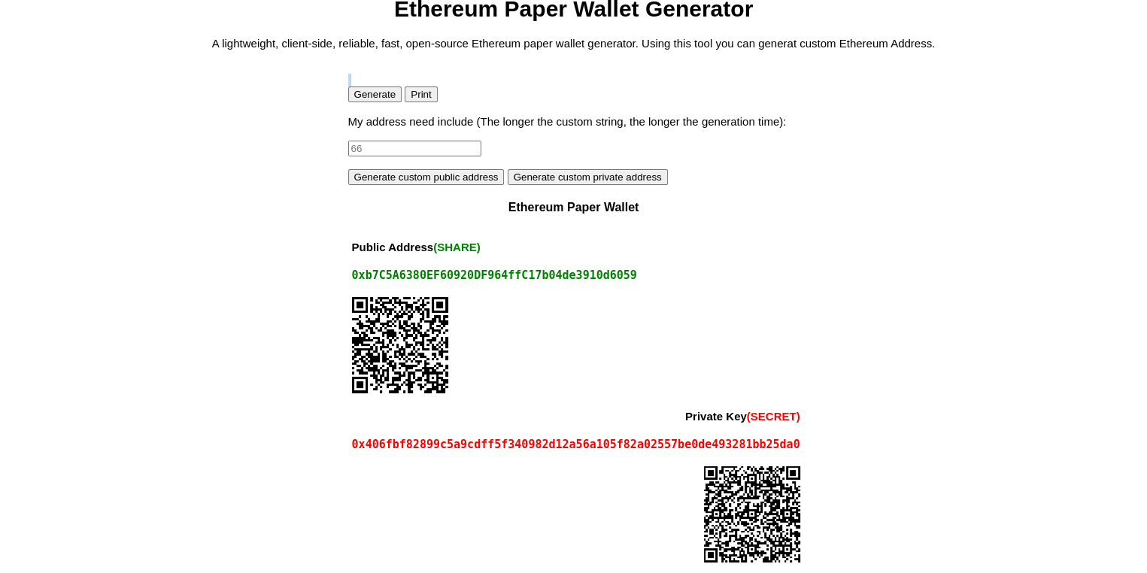
click at [367, 98] on button "Generate" at bounding box center [375, 94] width 54 height 16
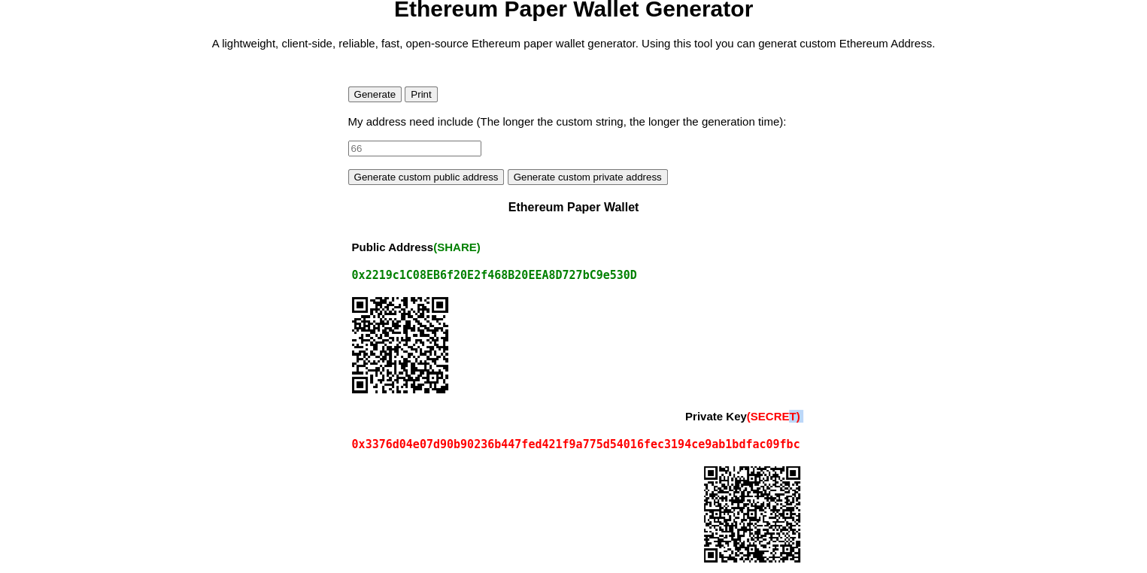
drag, startPoint x: 796, startPoint y: 451, endPoint x: 788, endPoint y: 419, distance: 32.7
click at [788, 419] on tbody "Public Address (SHARE) 0x2219c1C08EB6f20E2f468B20EEA8D727bC9e530D Private Key (…" at bounding box center [576, 402] width 456 height 338
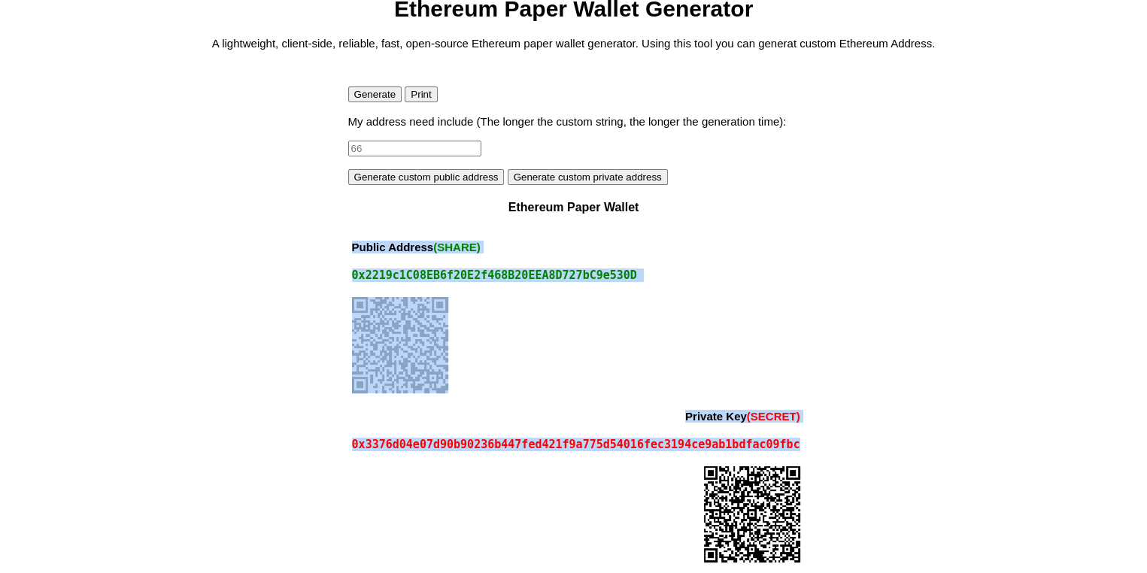
drag, startPoint x: 349, startPoint y: 247, endPoint x: 794, endPoint y: 449, distance: 488.8
click at [794, 449] on tbody "Public Address (SHARE) 0x2219c1C08EB6f20E2f468B20EEA8D727bC9e530D Private Key (…" at bounding box center [576, 402] width 456 height 338
copy tbody "Public Address (SHARE) 0x2219c1C08EB6f20E2f468B20EEA8D727bC9e530D Private Key (…"
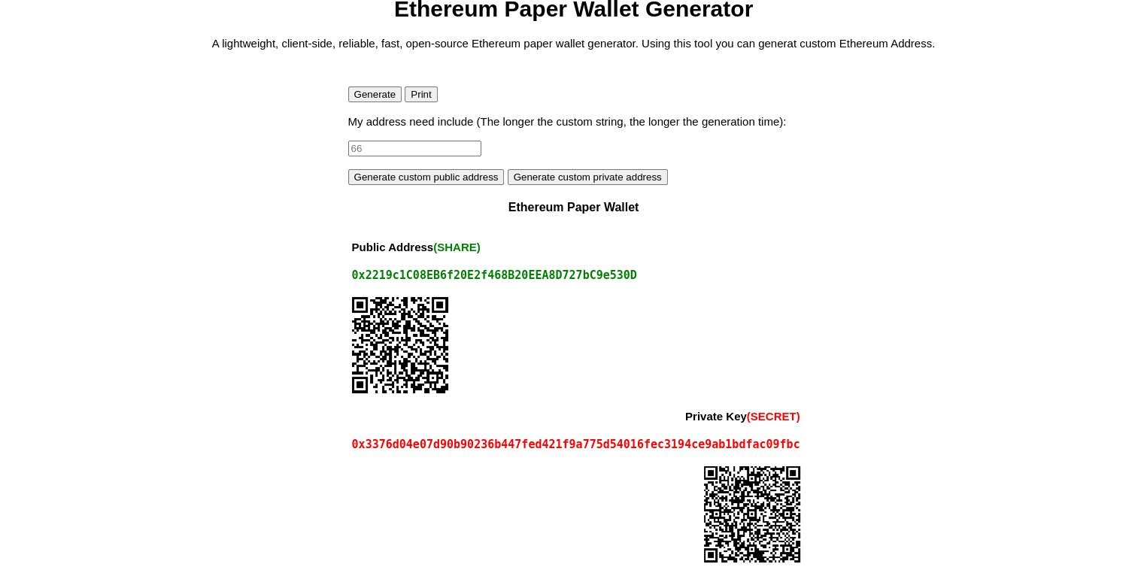
click at [133, 146] on body "Ethereum Paper Wallet Generator A lightweight, client-side, reliable, fast, ope…" at bounding box center [573, 283] width 1135 height 575
